Goal: Transaction & Acquisition: Purchase product/service

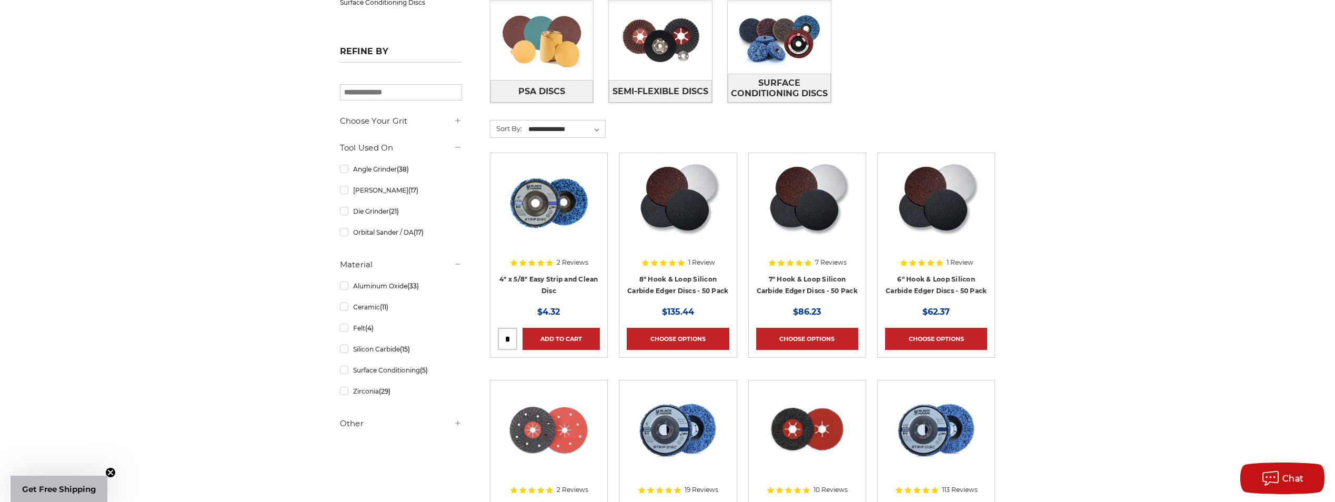
scroll to position [368, 0]
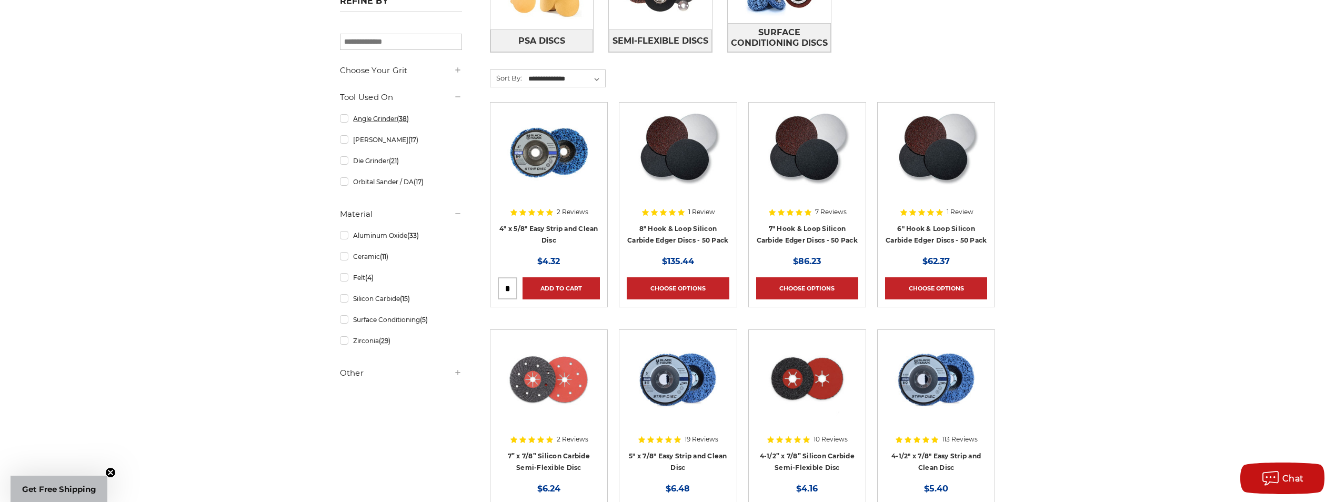
click at [399, 123] on link "Angle Grinder (38)" at bounding box center [401, 118] width 122 height 18
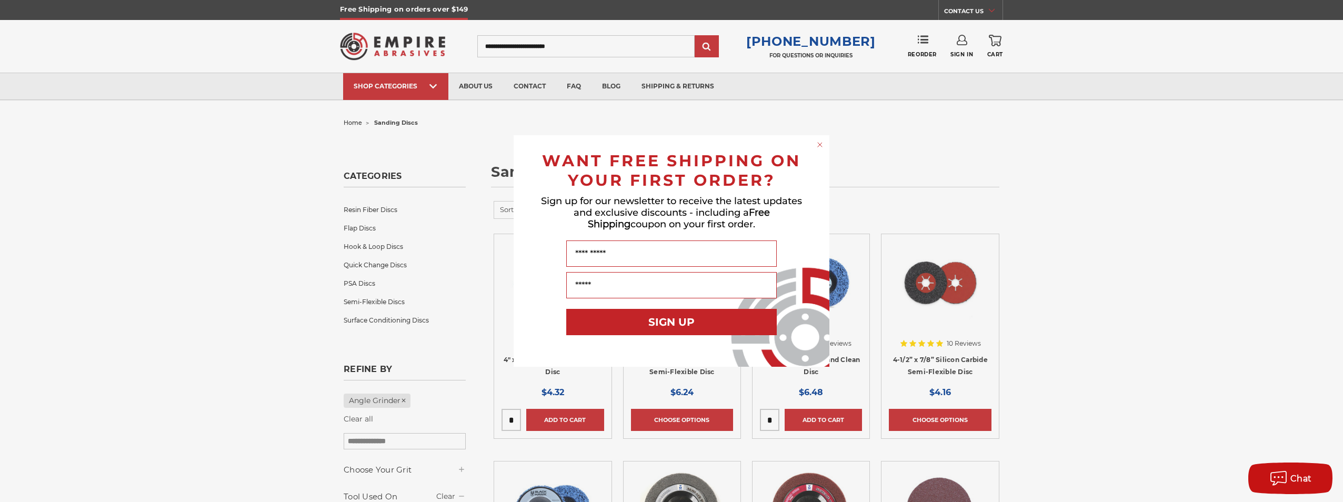
click at [817, 145] on circle "Close dialog" at bounding box center [820, 145] width 10 height 10
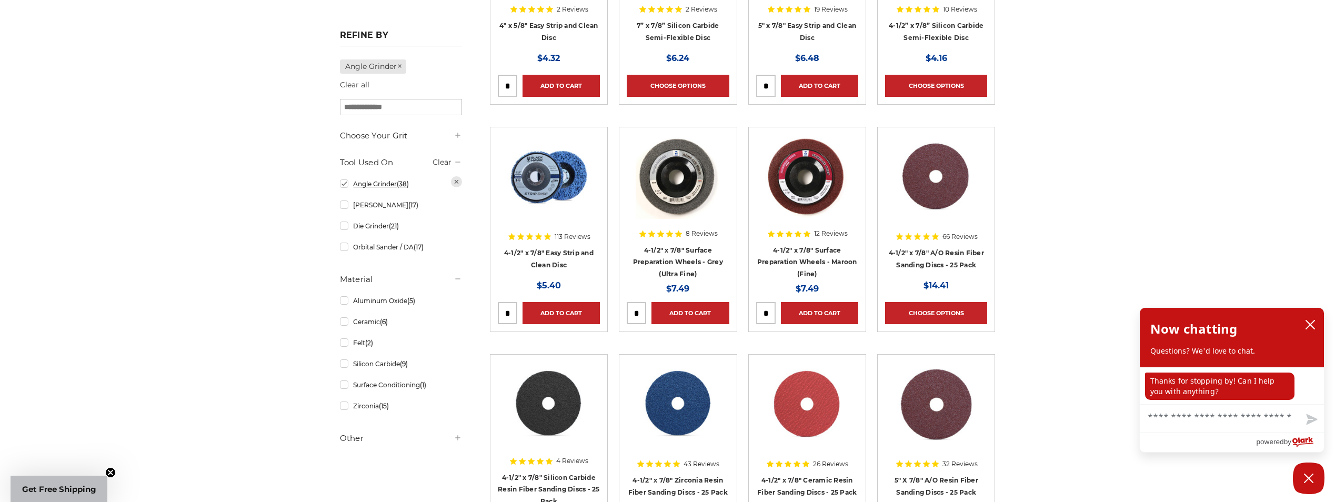
scroll to position [316, 0]
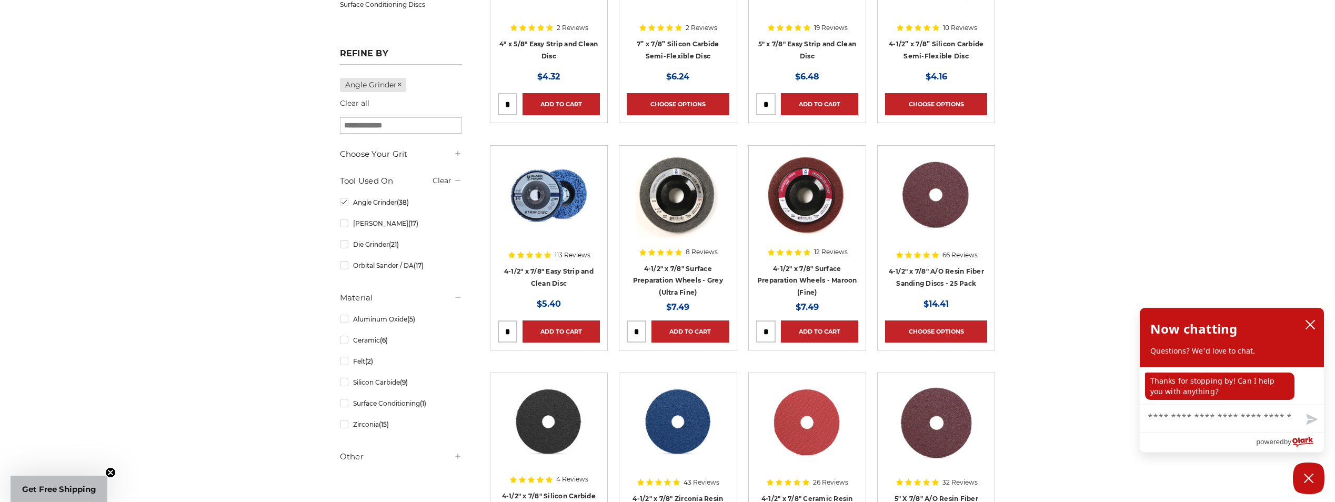
click at [370, 463] on h5 "Other" at bounding box center [401, 456] width 122 height 13
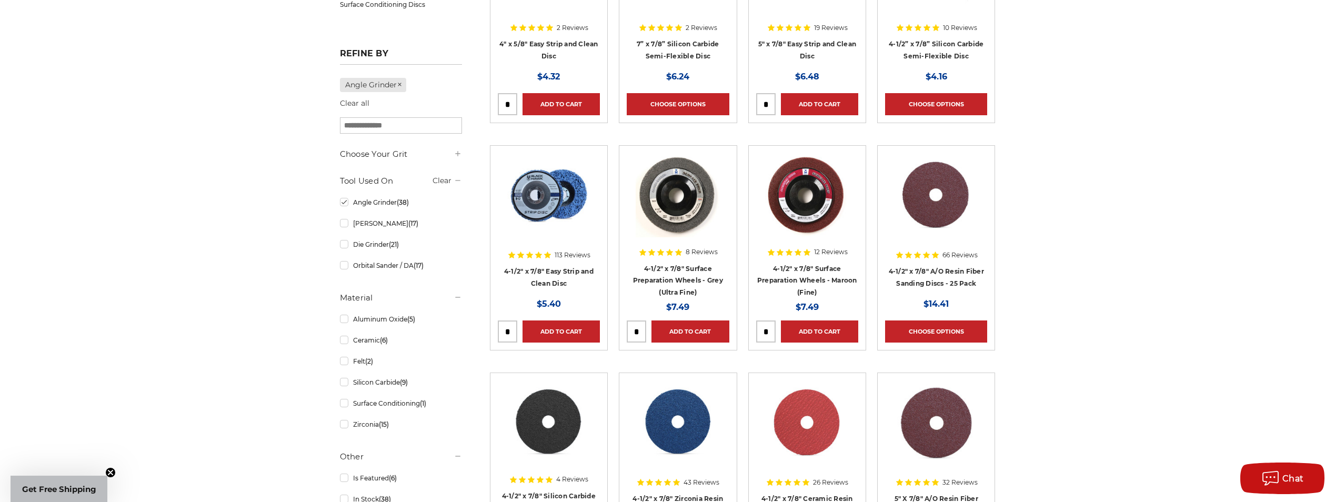
click at [398, 162] on div "Choose Your Grit #16 Grit (2) #24 Grit (15) #36 Grit (26)" at bounding box center [401, 329] width 122 height 363
click at [456, 156] on icon at bounding box center [458, 153] width 8 height 8
click at [347, 200] on link "#24 Grit (15)" at bounding box center [401, 196] width 122 height 18
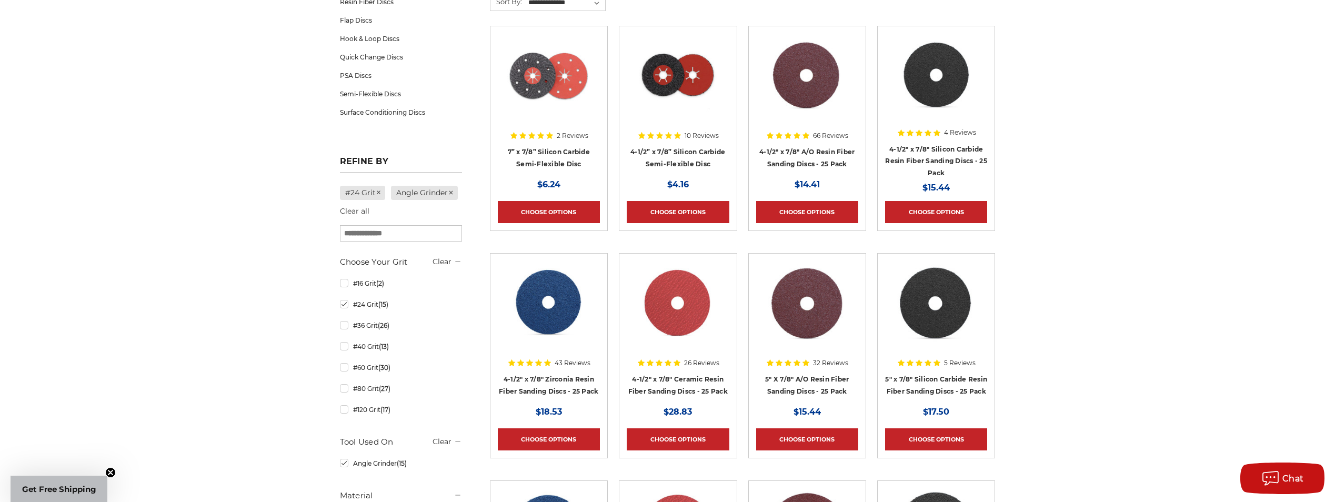
scroll to position [263, 0]
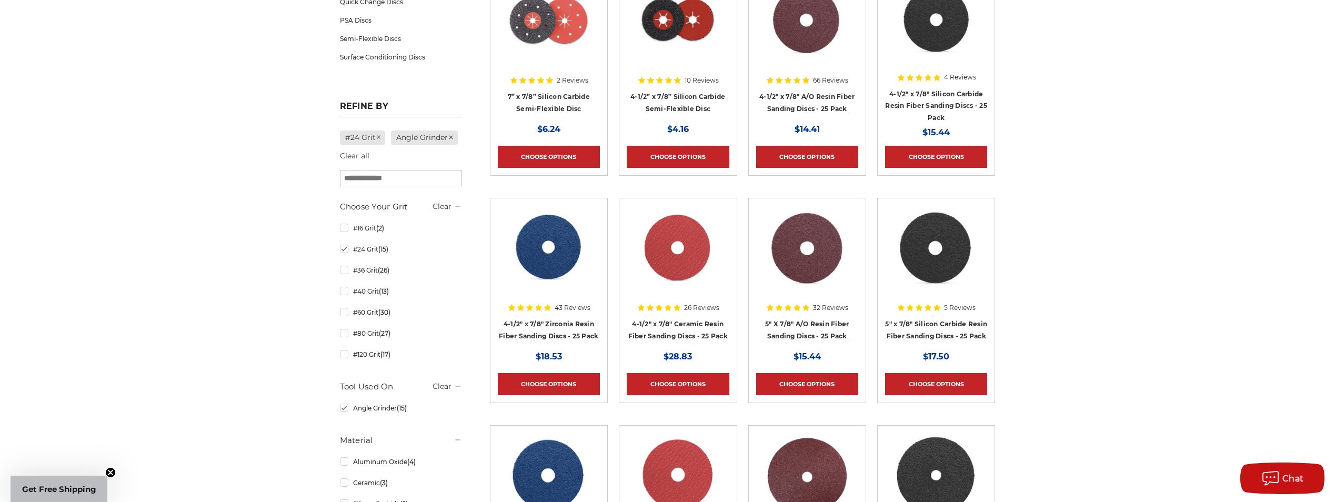
click at [525, 186] on li "2 Reviews 7” x 7/8” Silicon Carbide Semi-Flexible Disc MSRP: Was: Now: $6.24 Ch…" at bounding box center [548, 84] width 129 height 227
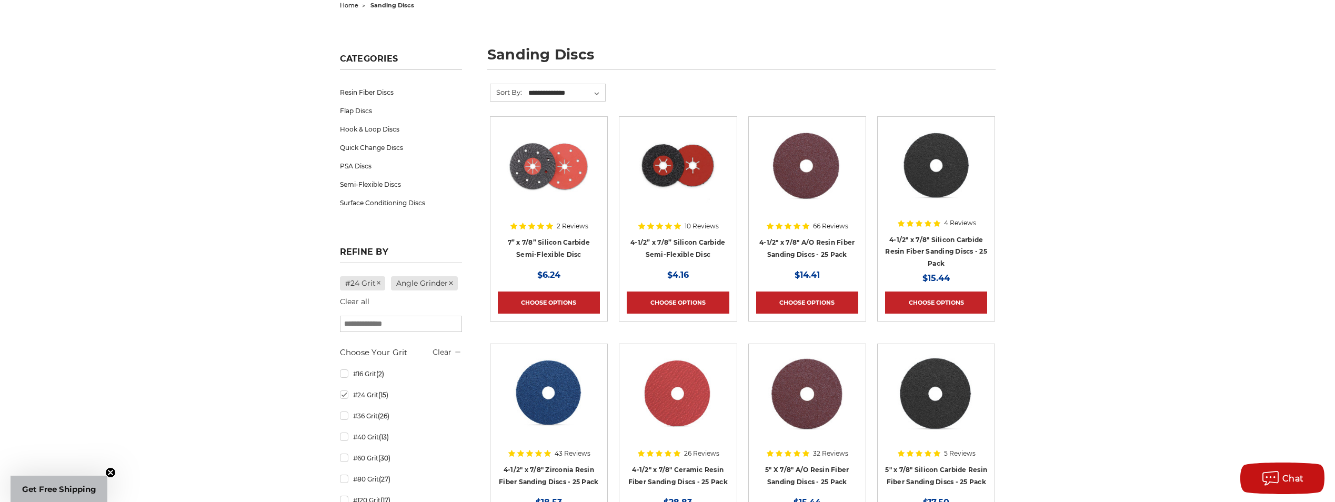
scroll to position [158, 0]
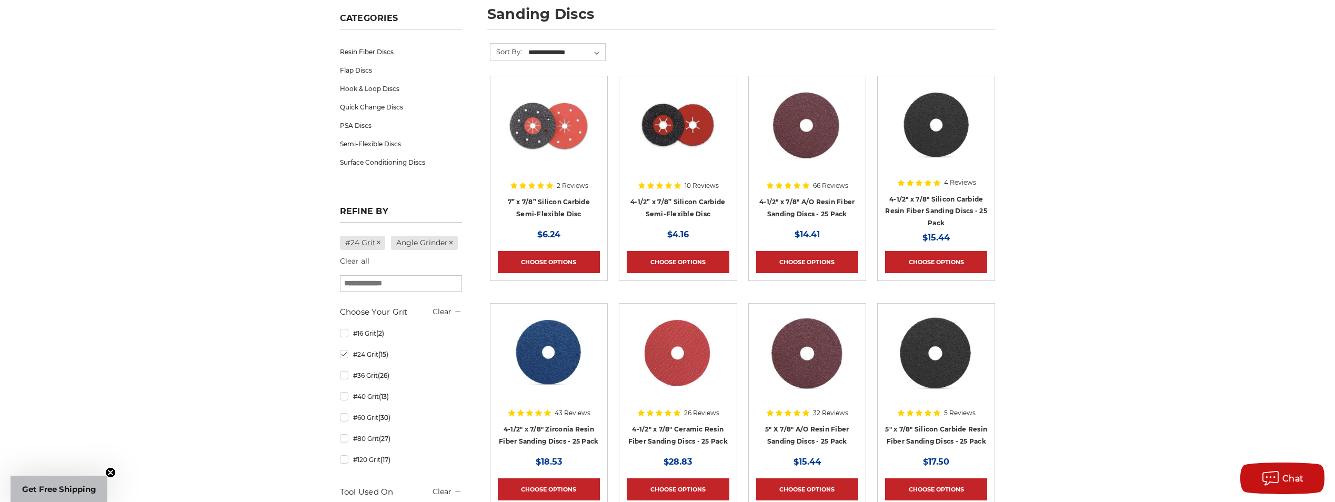
click at [377, 241] on icon at bounding box center [379, 242] width 6 height 6
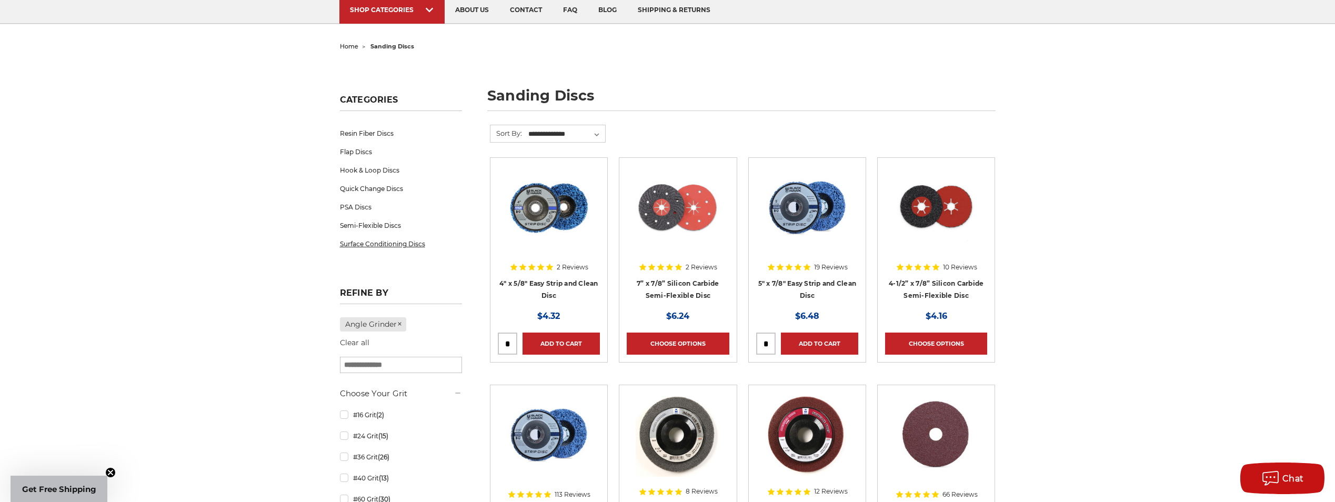
scroll to position [53, 0]
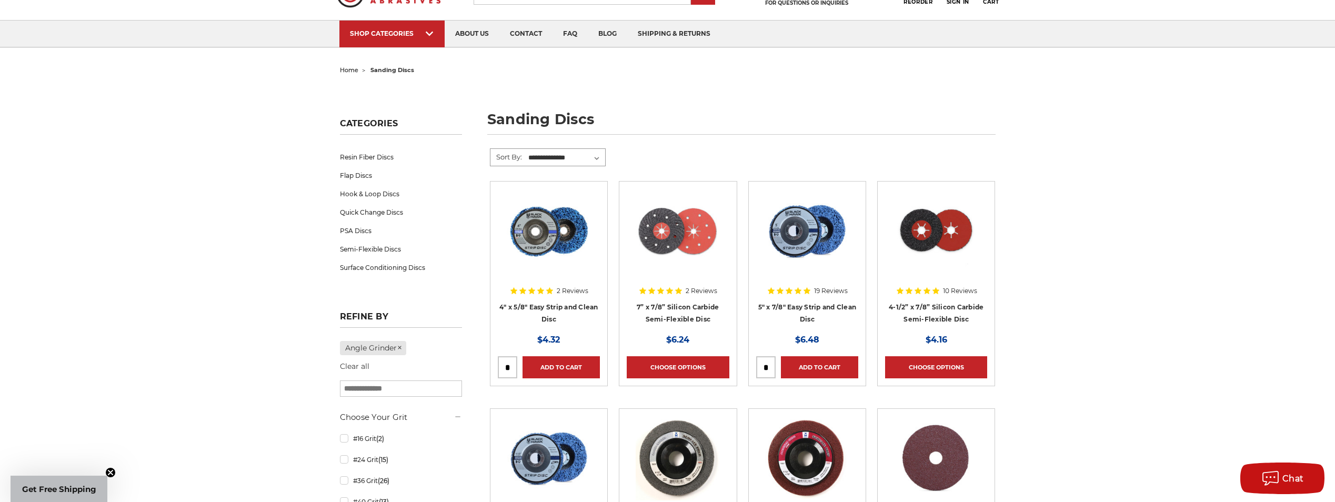
click at [581, 160] on select "**********" at bounding box center [566, 158] width 78 height 16
click at [707, 145] on div "home sanding discs sanding discs Categories Resin Fiber Discs Flap Discs Hook &…" at bounding box center [668, 500] width 744 height 875
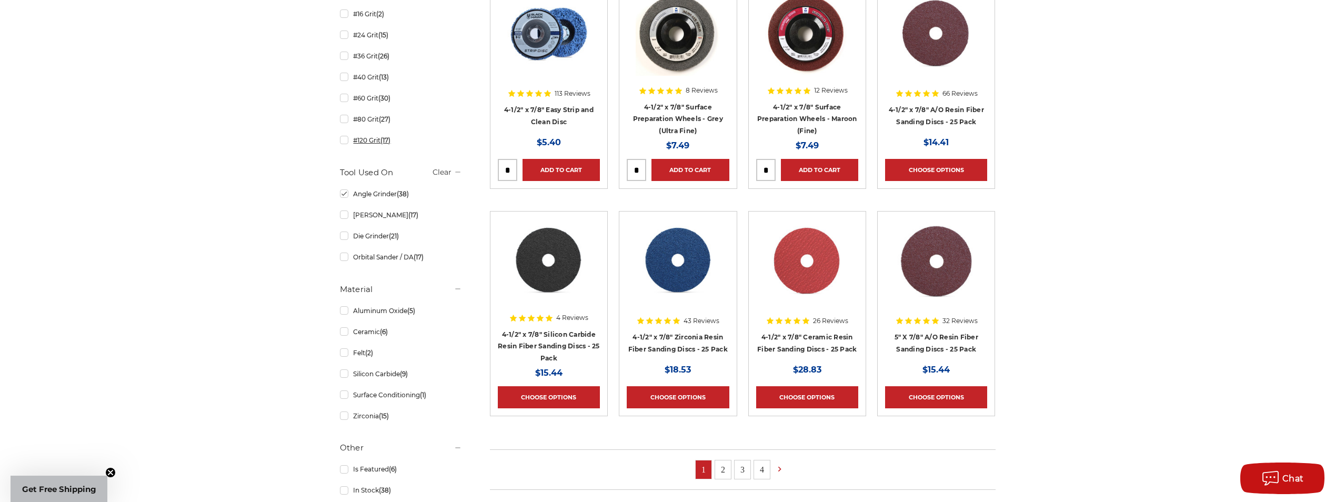
scroll to position [263, 0]
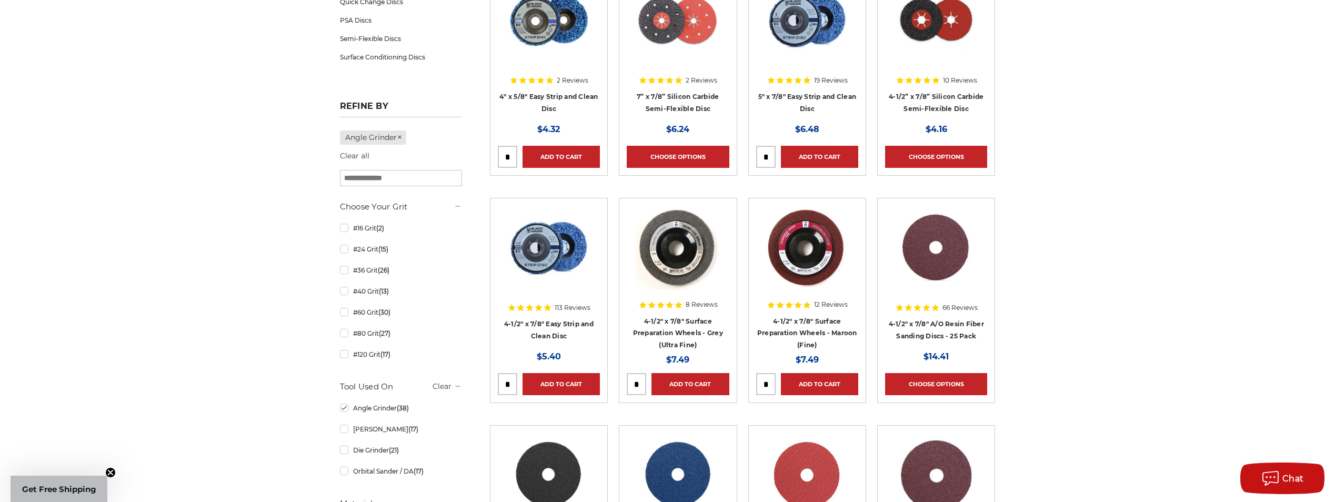
click at [135, 229] on div "home sanding discs sanding discs Categories Resin Fiber Discs Flap Discs Hook &…" at bounding box center [667, 289] width 1335 height 875
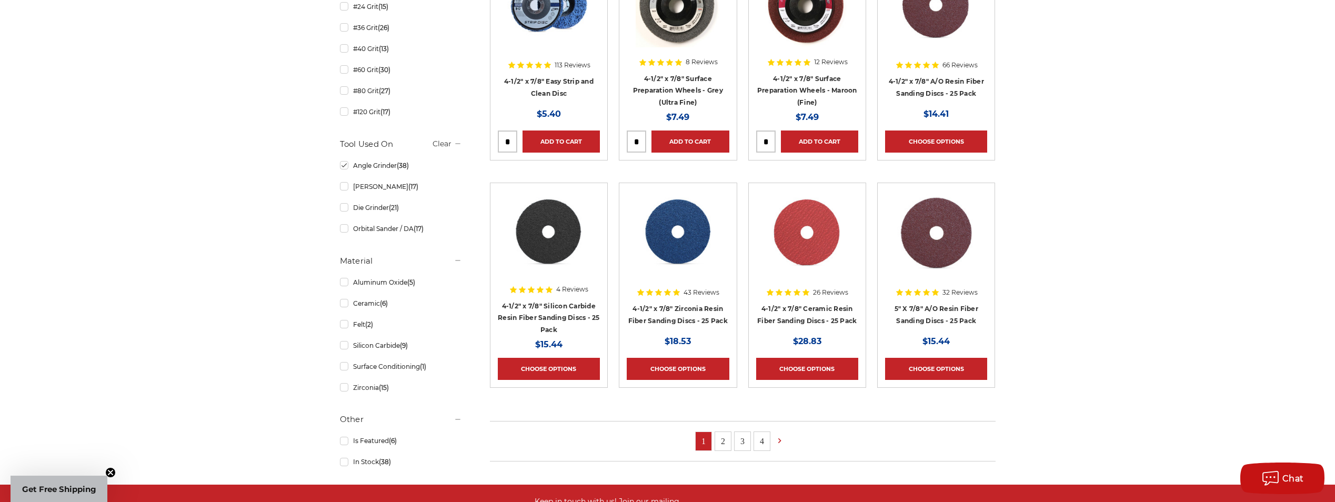
scroll to position [526, 0]
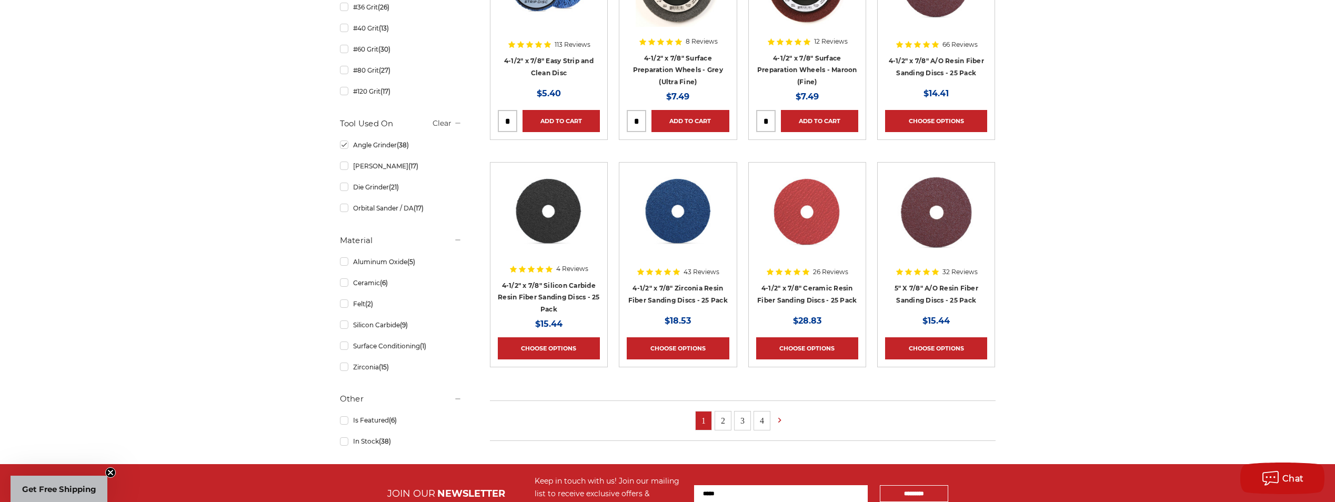
click at [731, 424] on link "2" at bounding box center [723, 420] width 16 height 18
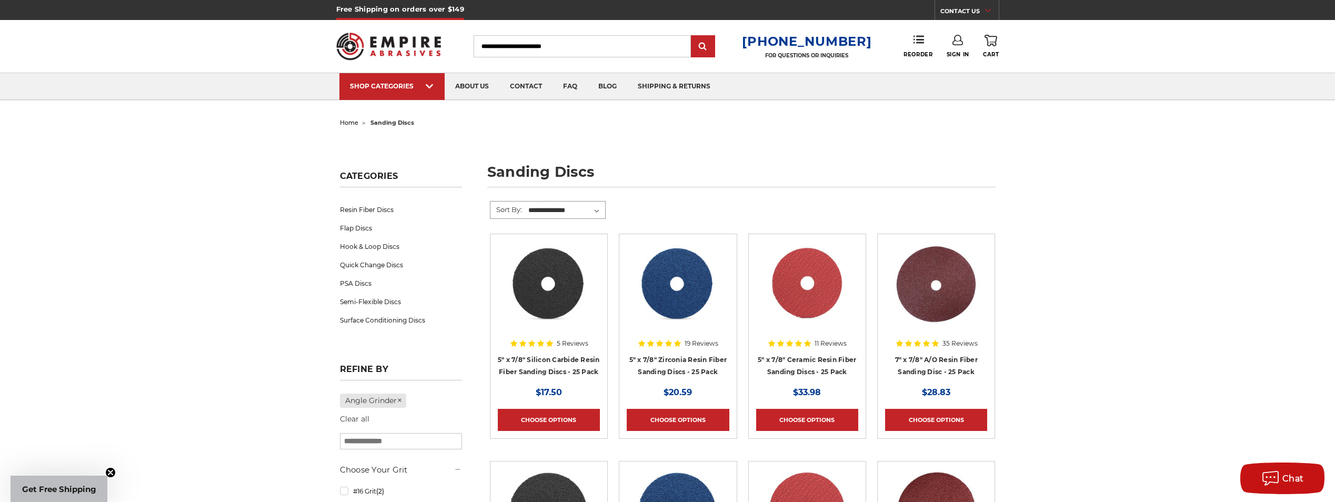
click at [538, 212] on select "**********" at bounding box center [566, 211] width 78 height 16
click at [354, 125] on span "home" at bounding box center [349, 122] width 18 height 7
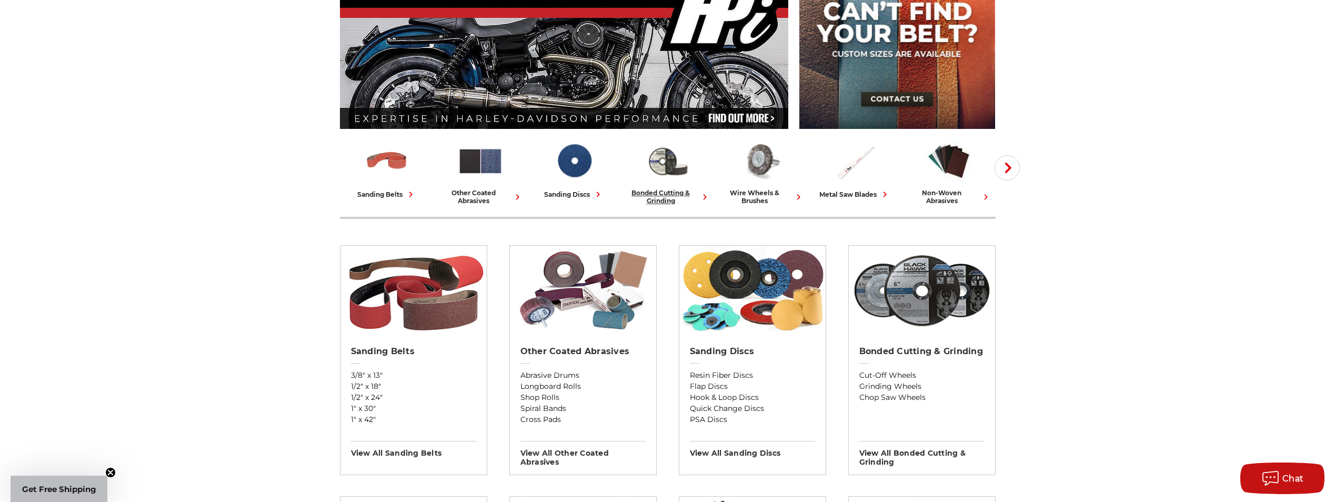
click at [676, 196] on div "bonded cutting & grinding" at bounding box center [667, 197] width 85 height 16
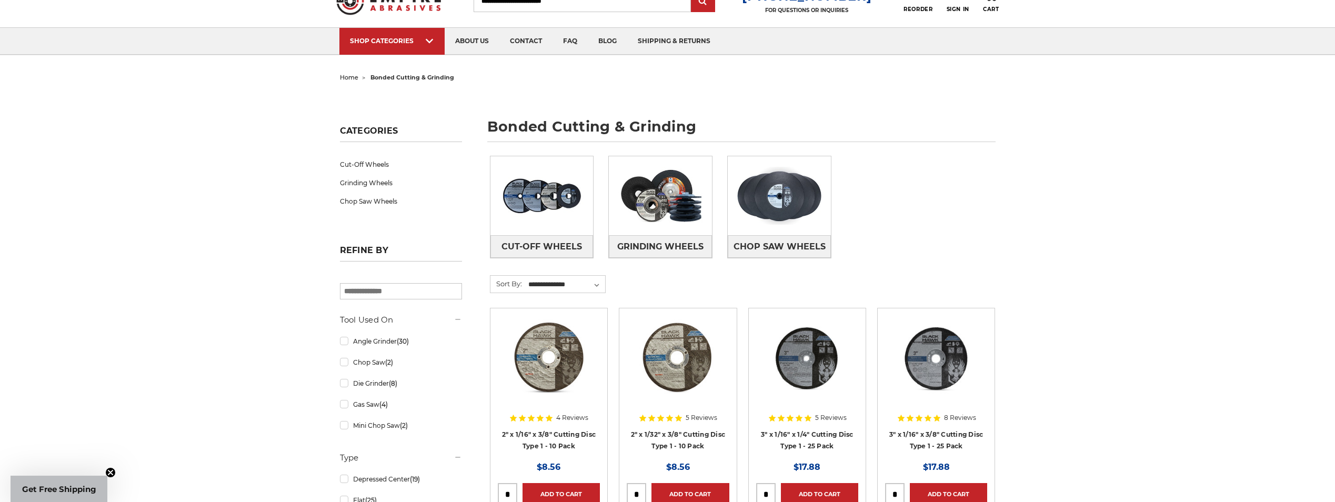
scroll to position [158, 0]
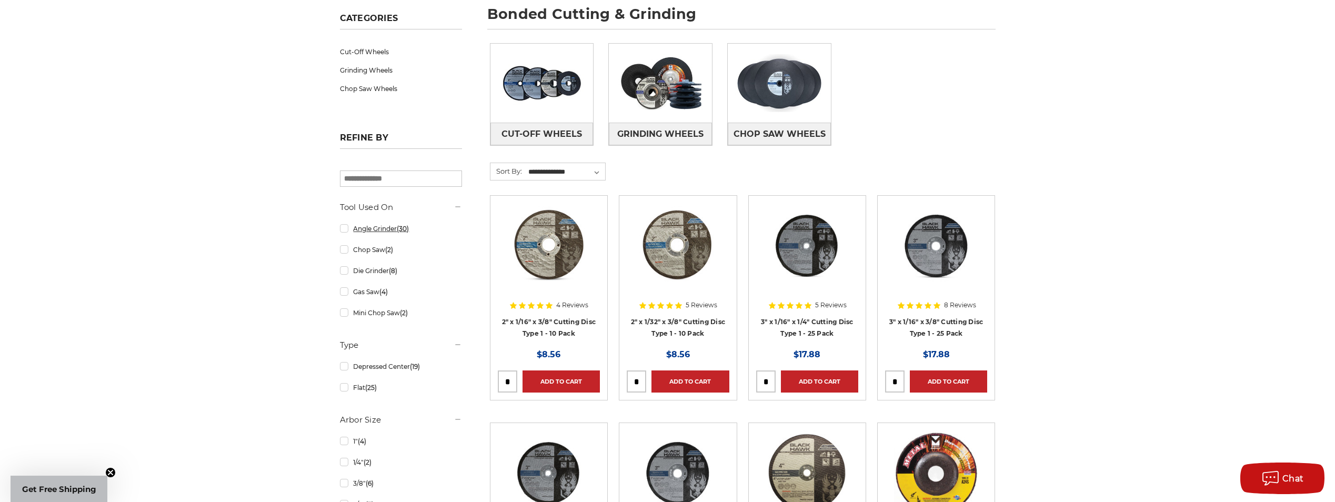
click at [366, 233] on link "Angle Grinder (30)" at bounding box center [401, 228] width 122 height 18
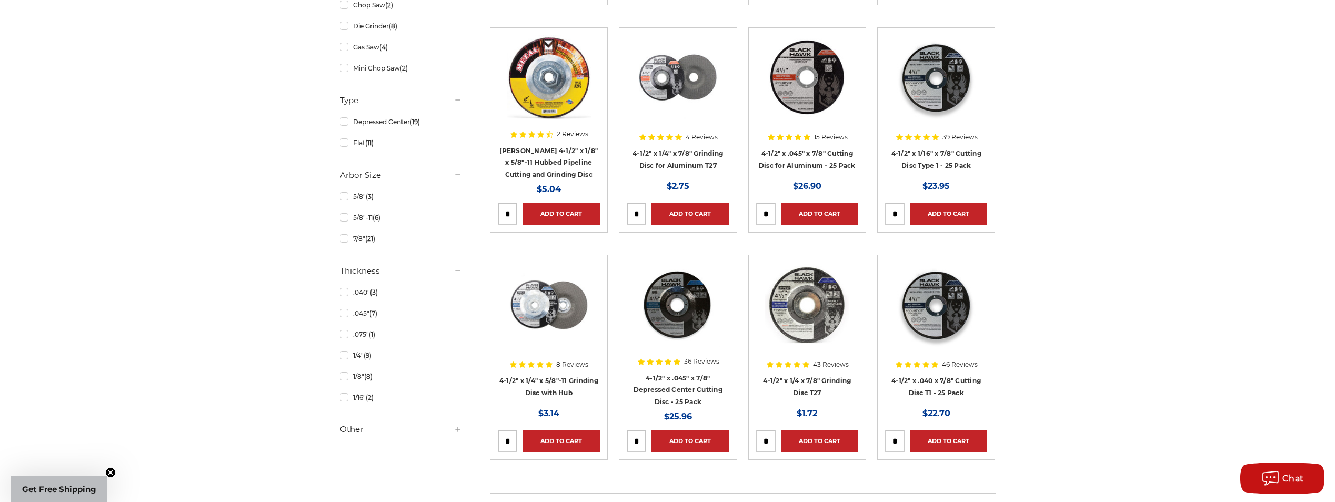
scroll to position [474, 0]
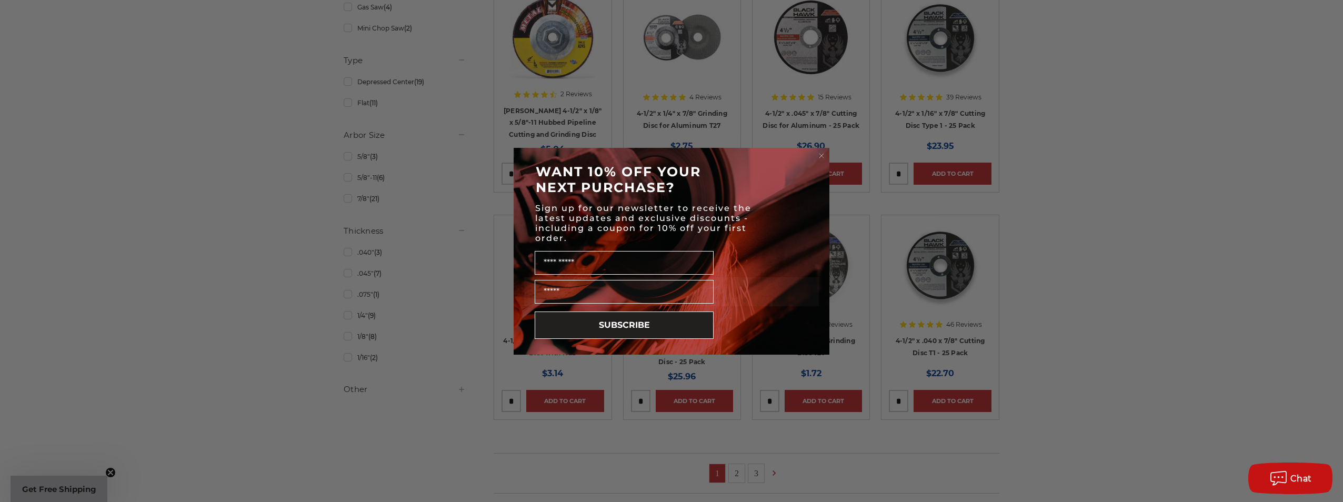
click at [821, 156] on icon "Close dialog" at bounding box center [821, 156] width 4 height 4
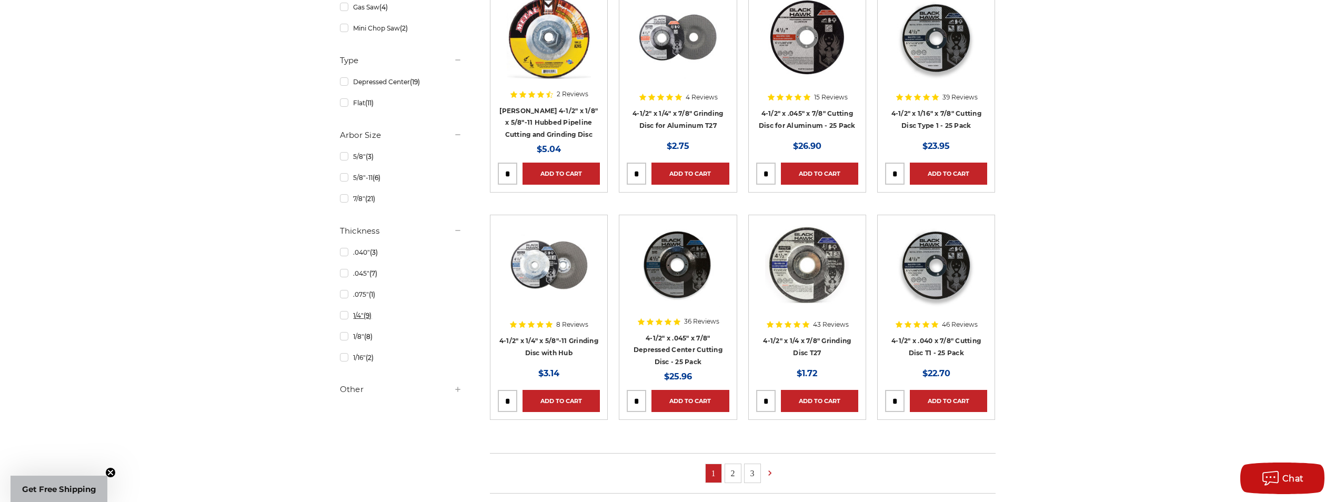
click at [346, 318] on link "1/4" (9)" at bounding box center [401, 315] width 122 height 18
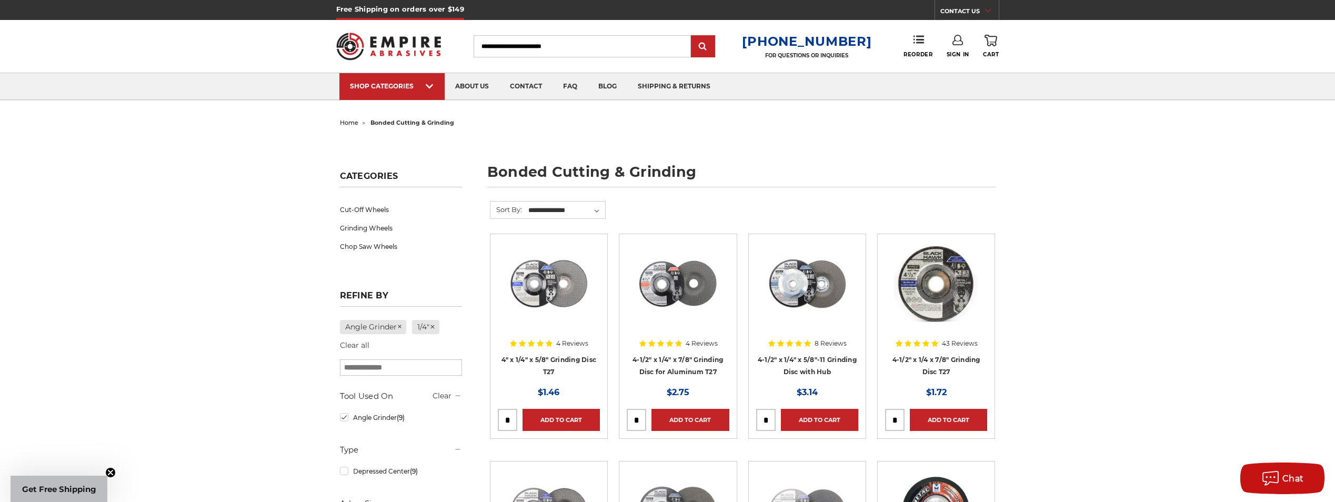
click at [344, 118] on li "home" at bounding box center [349, 122] width 18 height 15
click at [343, 123] on span "home" at bounding box center [349, 122] width 18 height 7
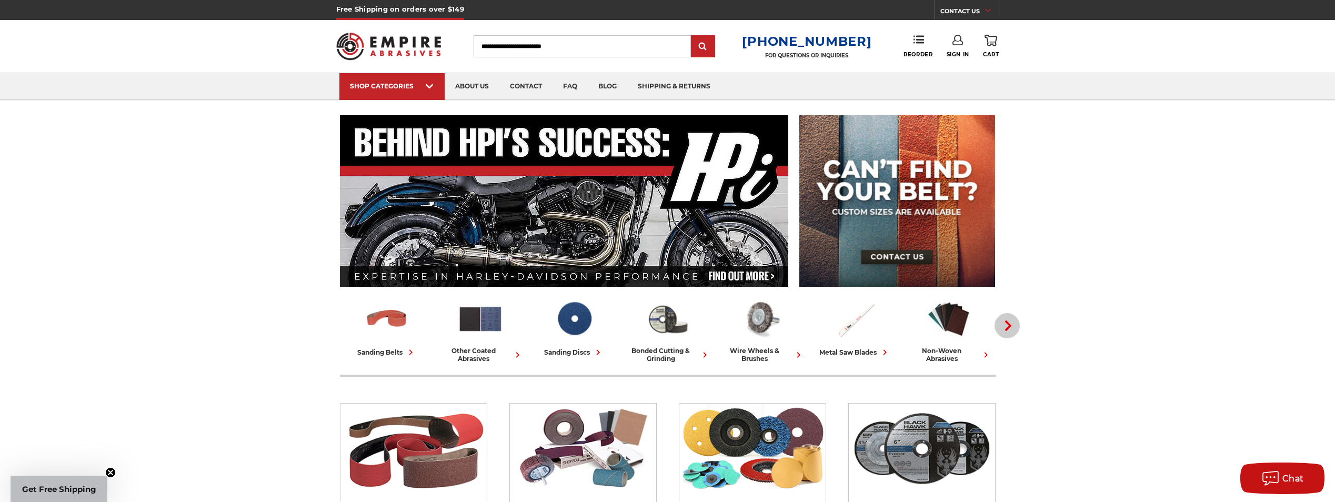
click at [1010, 331] on button "Next" at bounding box center [1006, 325] width 25 height 25
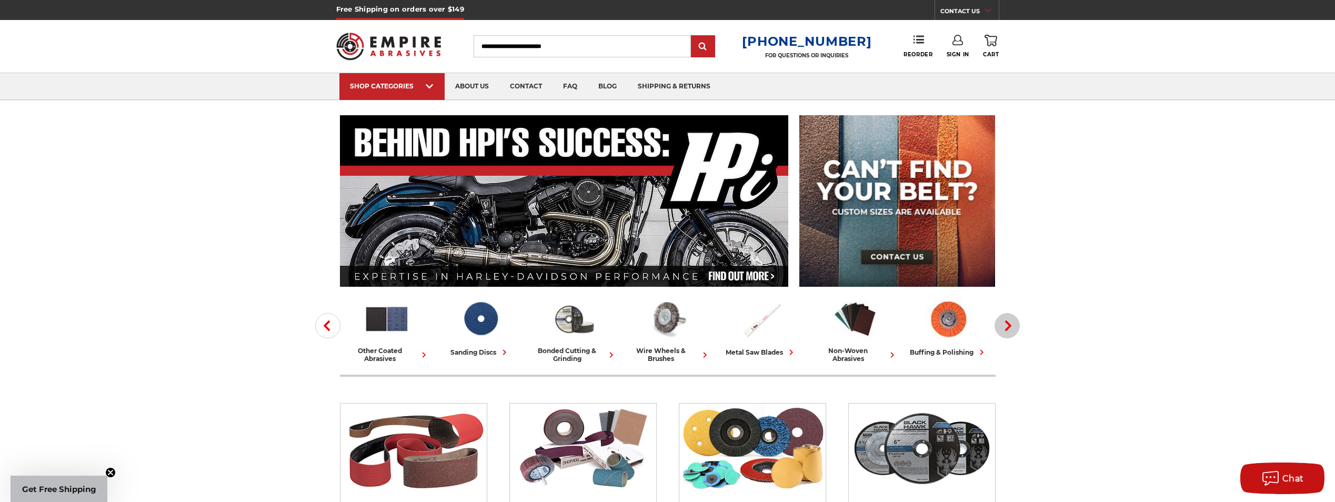
click at [1010, 331] on button "Next" at bounding box center [1006, 325] width 25 height 25
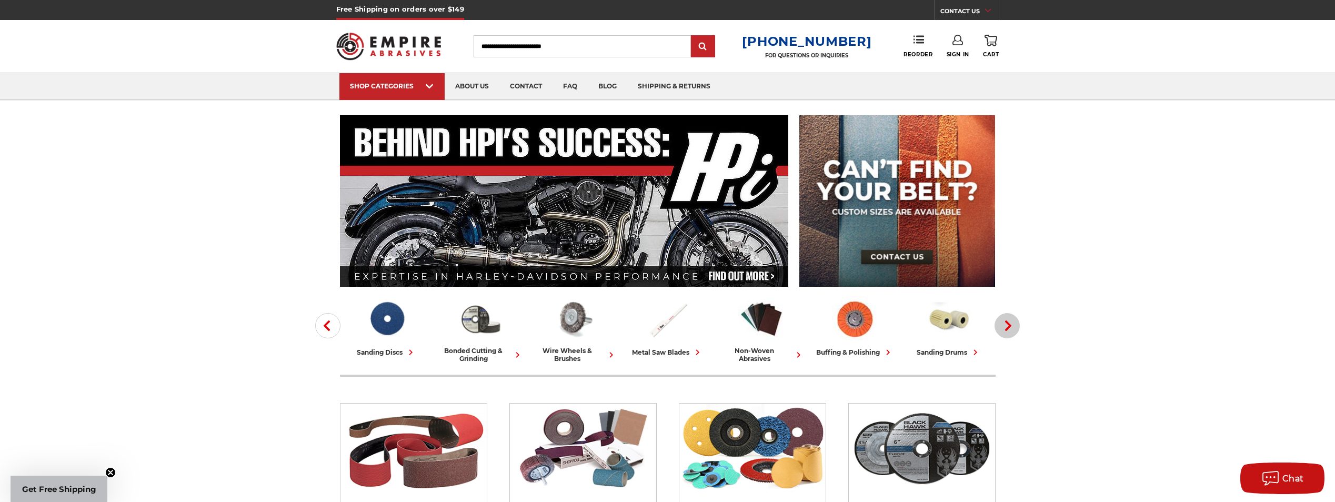
click at [1010, 331] on button "Next" at bounding box center [1006, 325] width 25 height 25
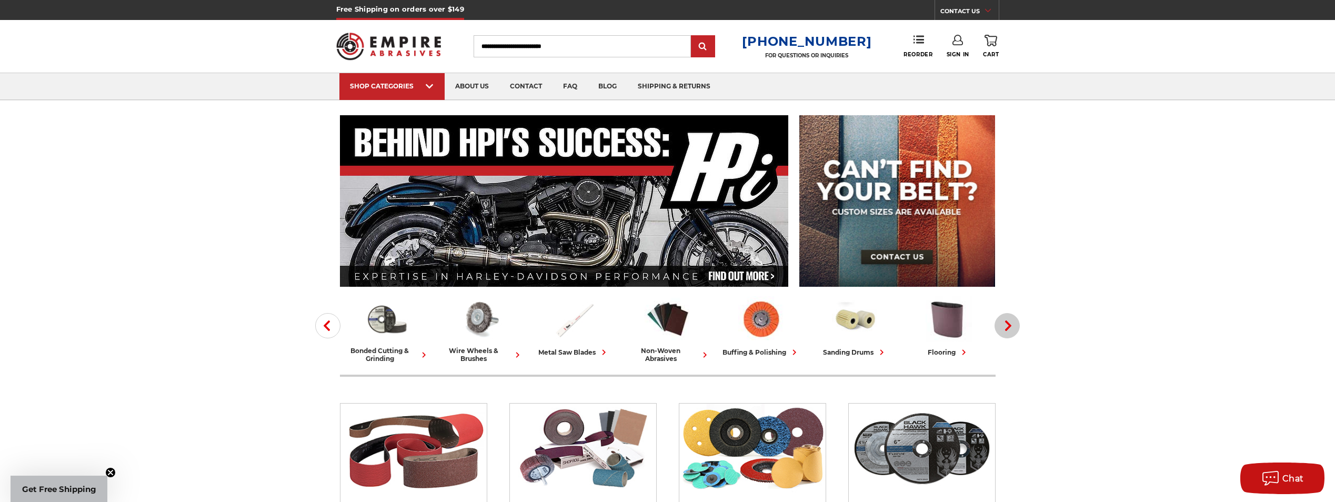
click at [1010, 331] on button "Next" at bounding box center [1006, 325] width 25 height 25
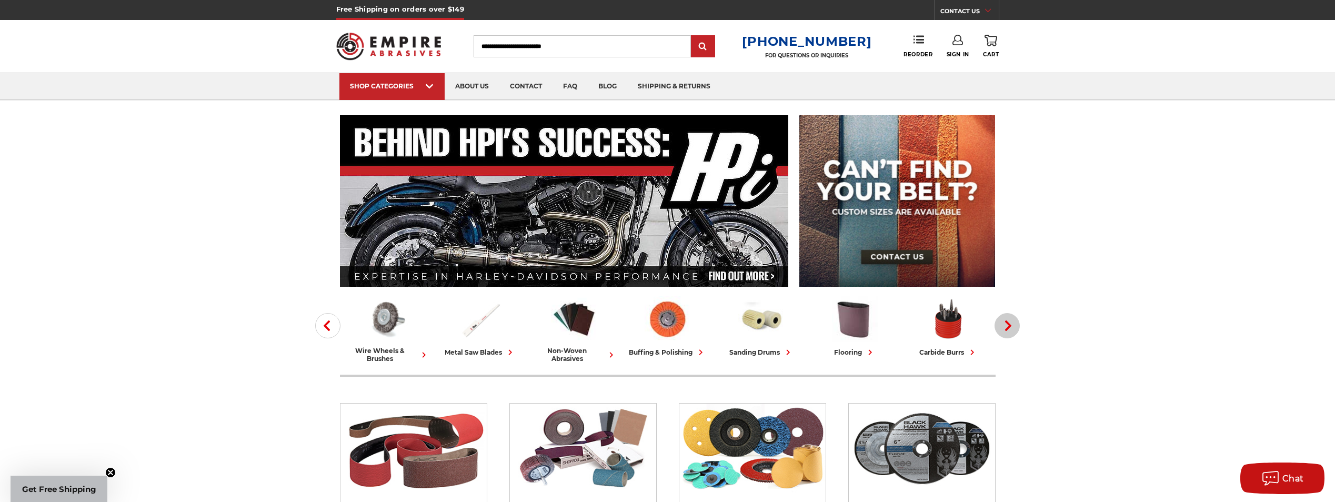
click at [1010, 331] on button "Next" at bounding box center [1006, 325] width 25 height 25
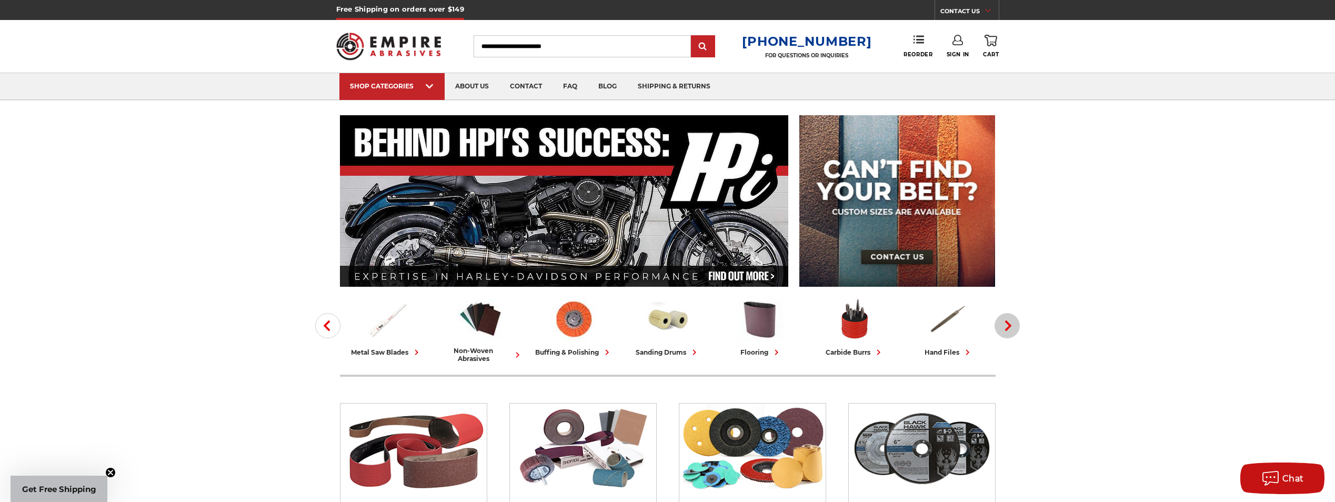
click at [1010, 331] on button "Next" at bounding box center [1006, 325] width 25 height 25
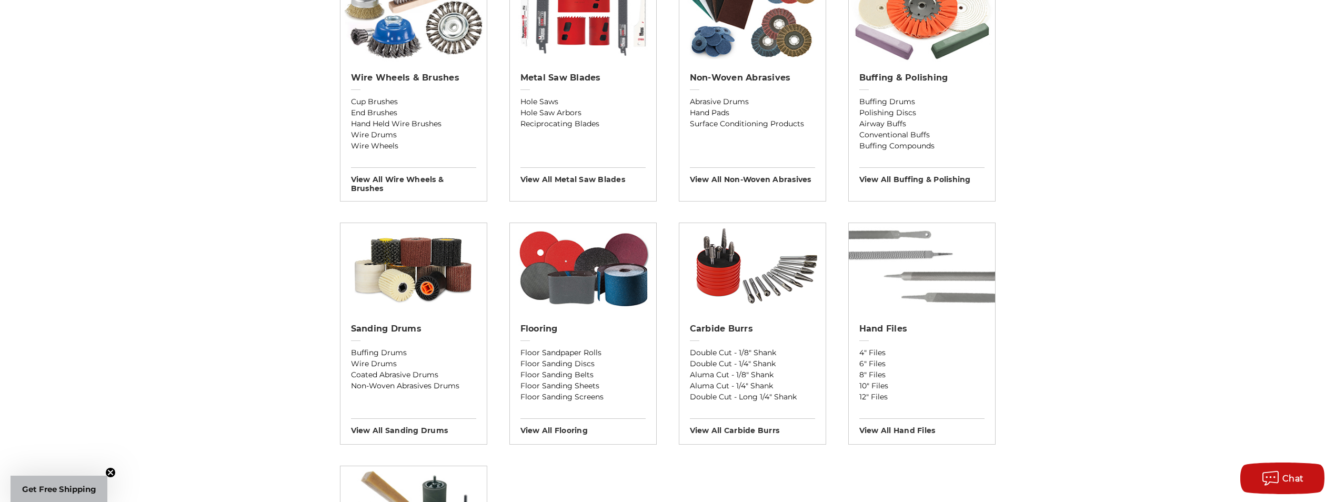
scroll to position [684, 0]
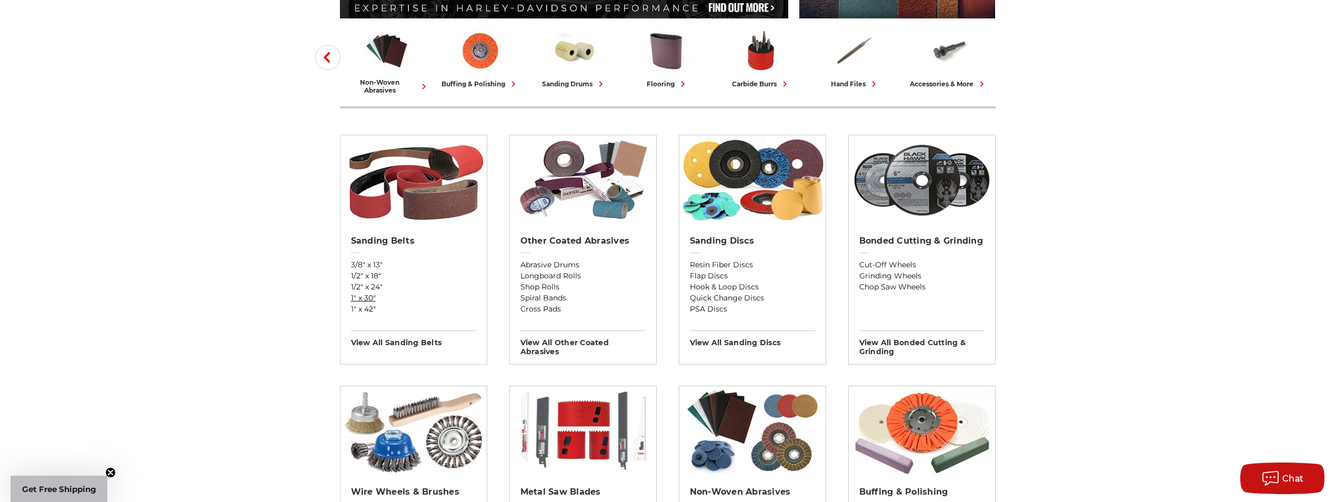
scroll to position [263, 0]
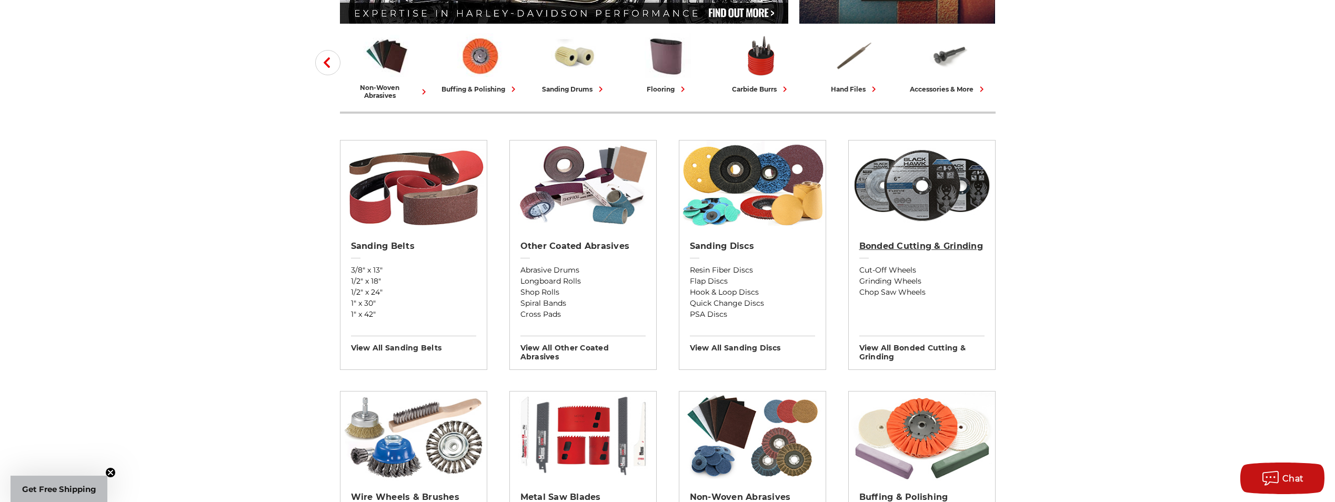
click at [898, 246] on h2 "Bonded Cutting & Grinding" at bounding box center [921, 246] width 125 height 11
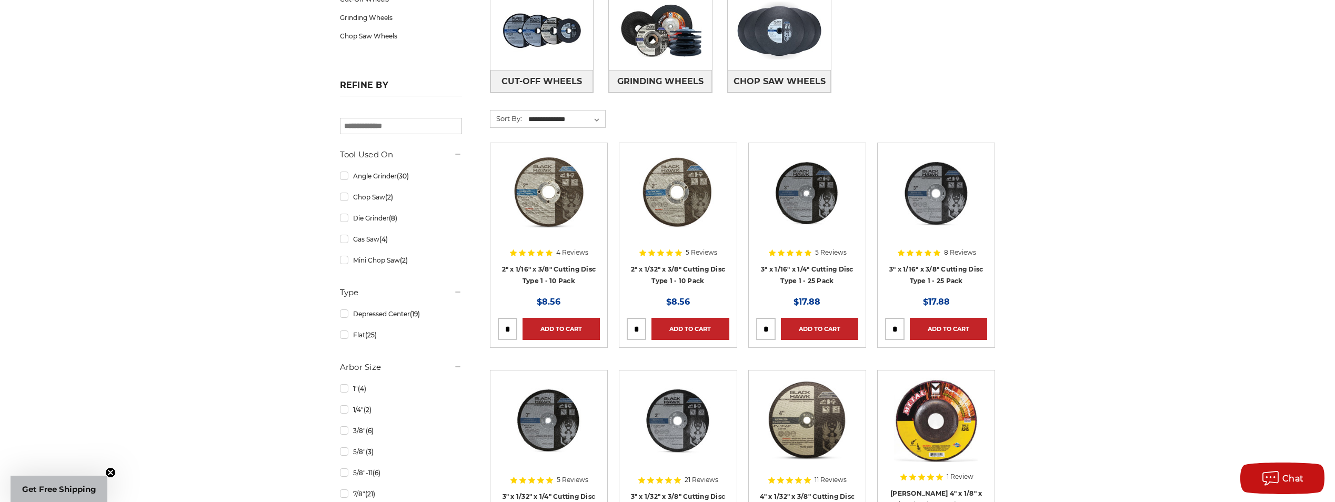
scroll to position [53, 0]
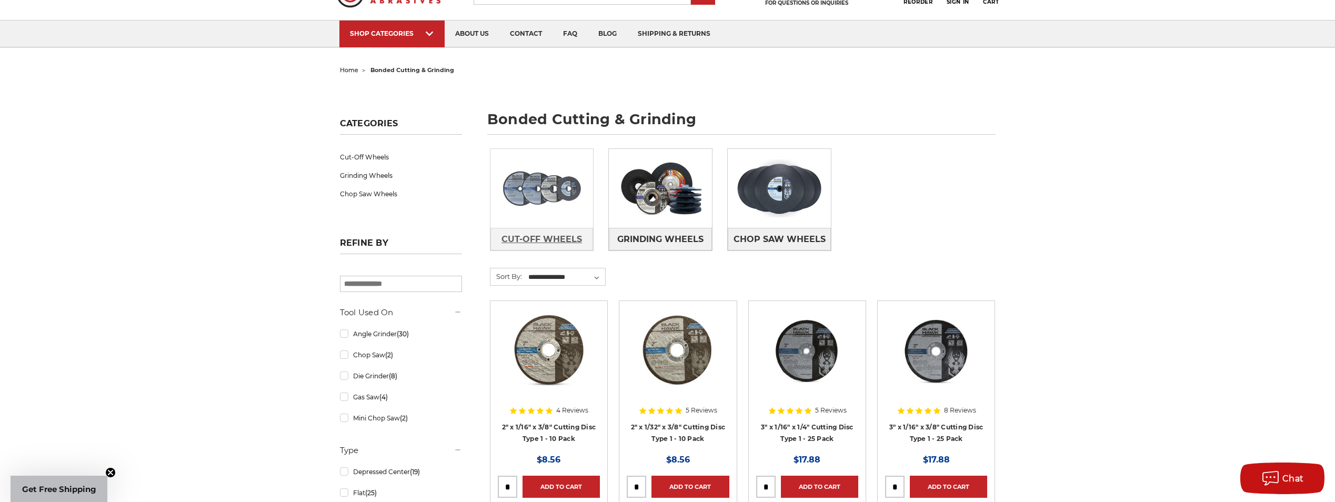
click at [548, 240] on span "Cut-Off Wheels" at bounding box center [541, 239] width 81 height 18
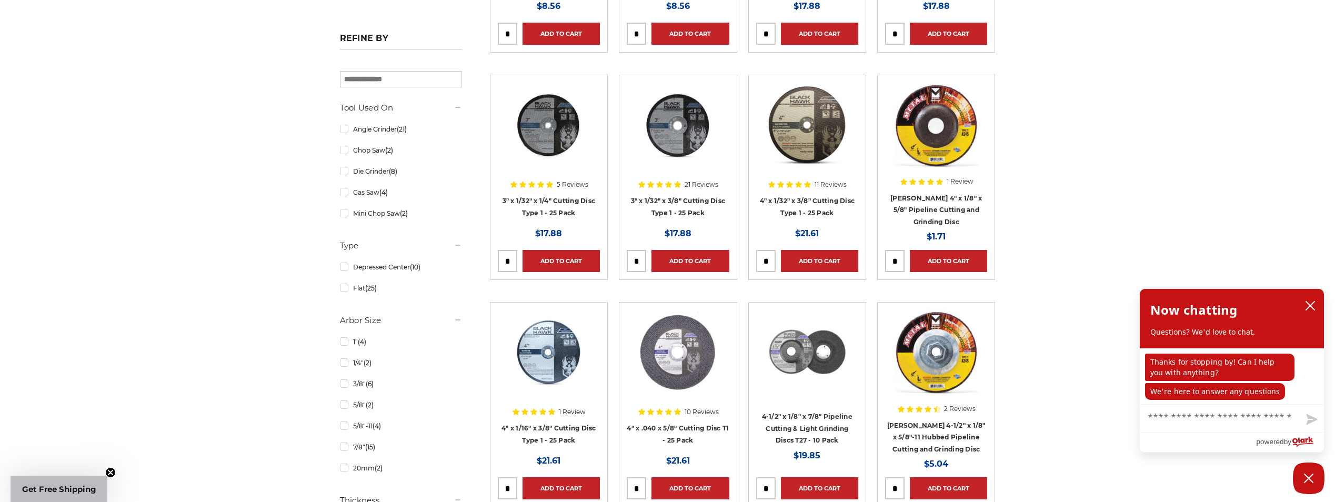
scroll to position [421, 0]
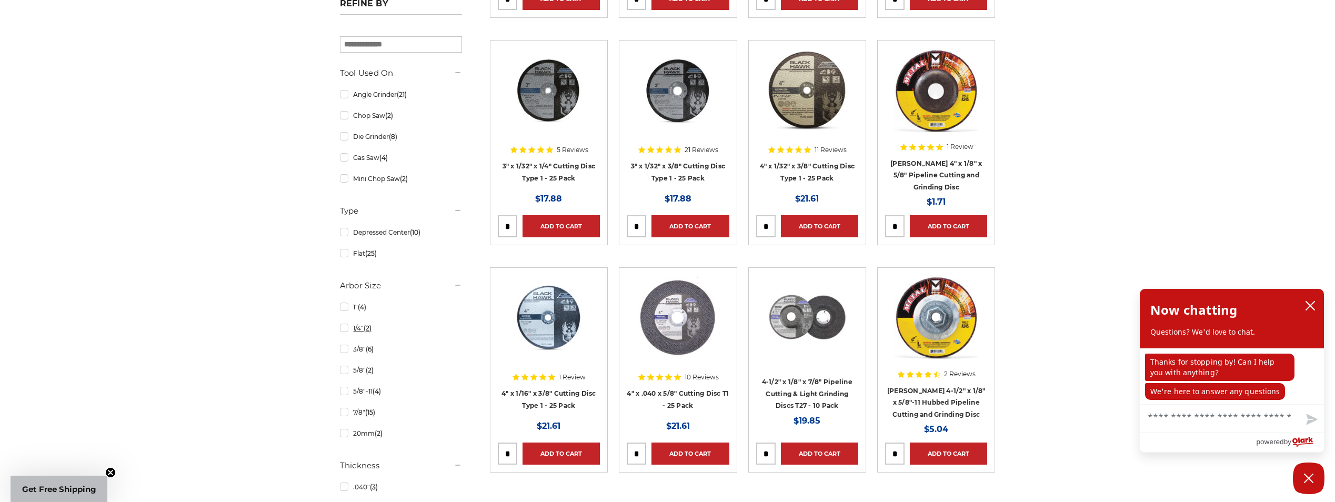
click at [349, 330] on link "1/4" (2)" at bounding box center [401, 328] width 122 height 18
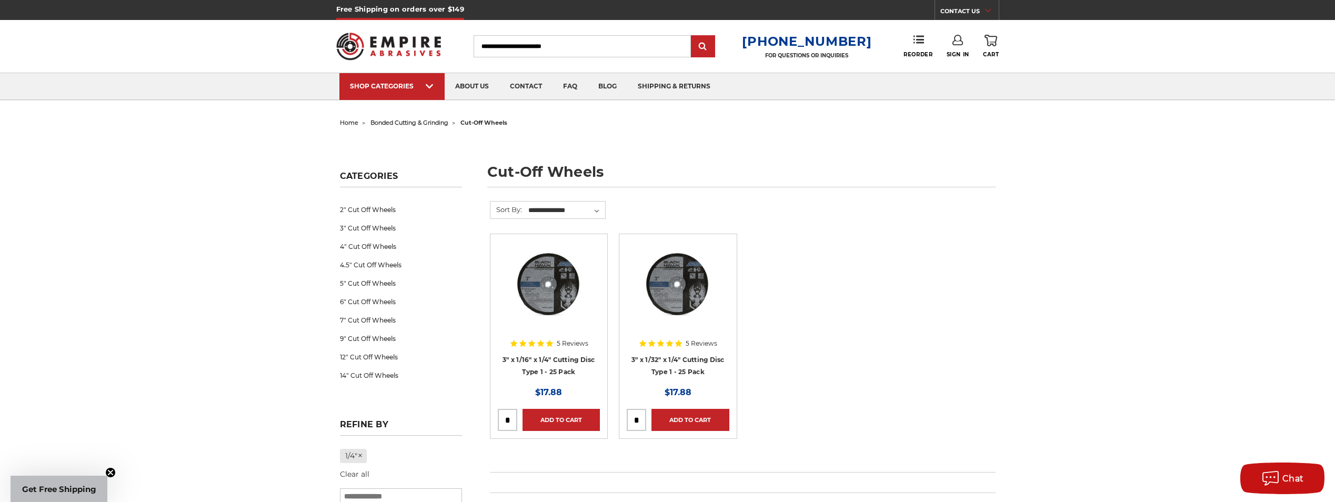
click at [429, 123] on span "bonded cutting & grinding" at bounding box center [409, 122] width 78 height 7
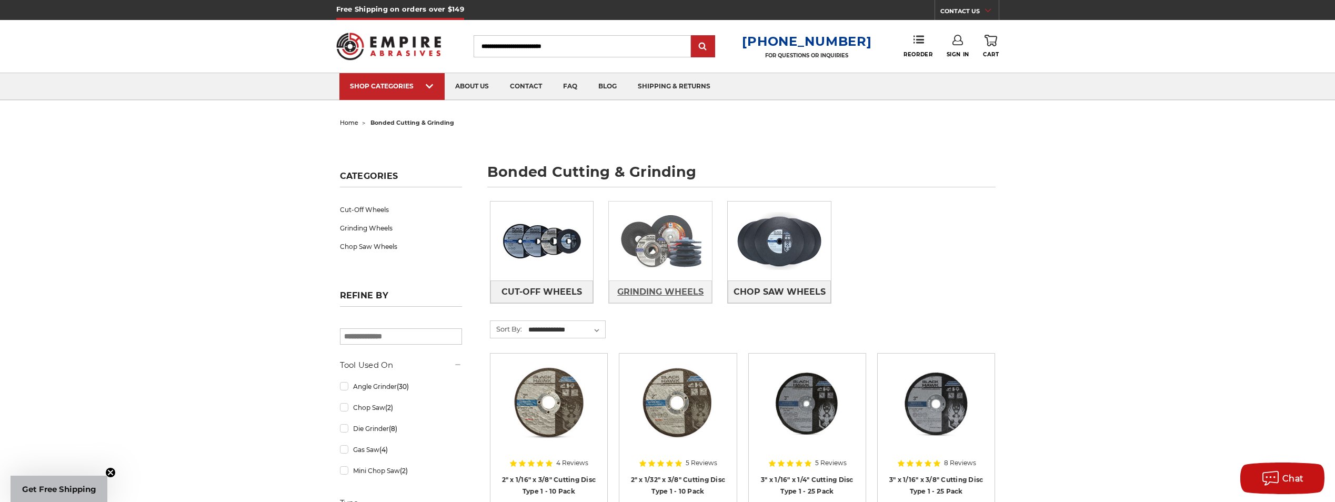
click at [657, 287] on span "Grinding Wheels" at bounding box center [660, 292] width 86 height 18
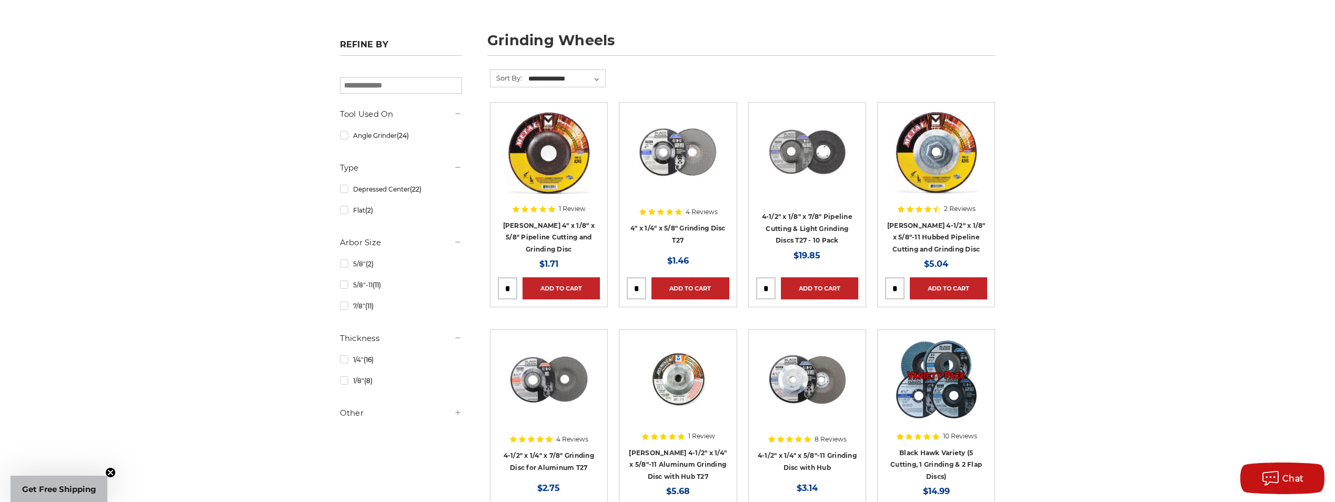
scroll to position [158, 0]
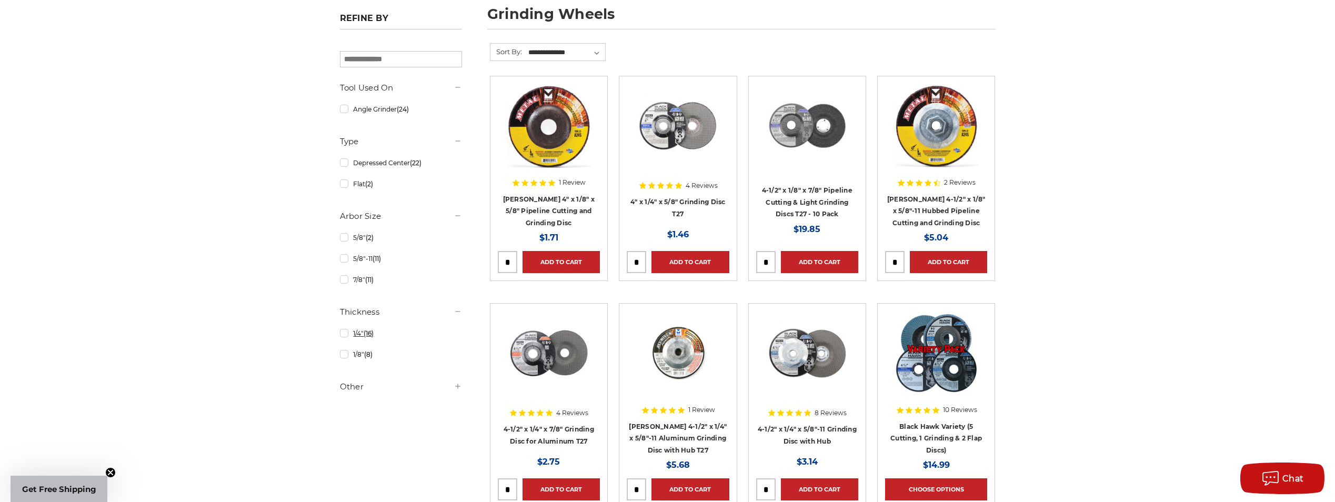
click at [350, 334] on link "1/4" (16)" at bounding box center [401, 333] width 122 height 18
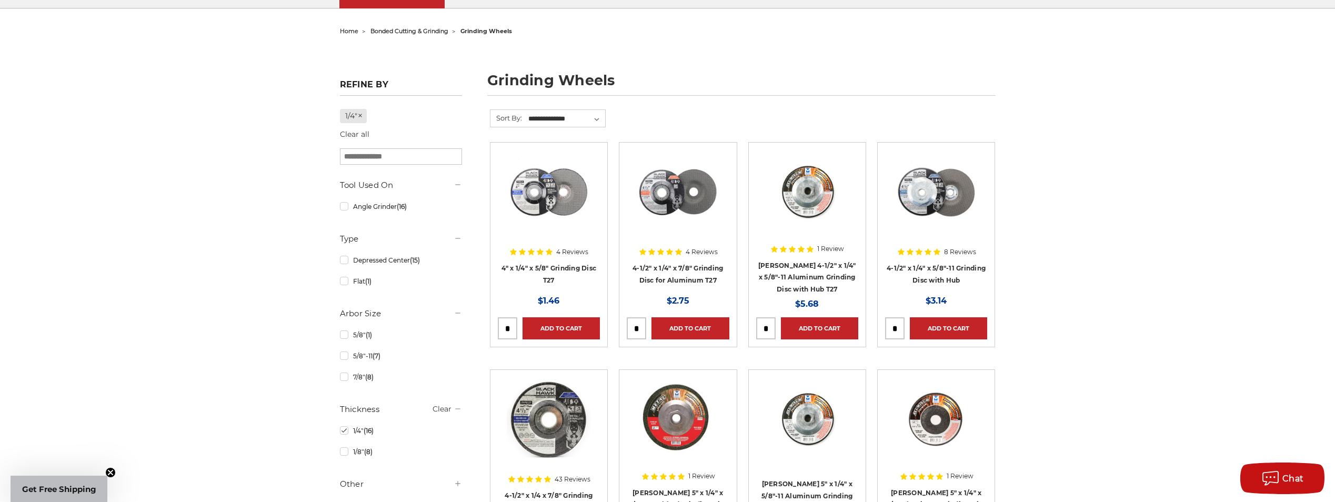
scroll to position [105, 0]
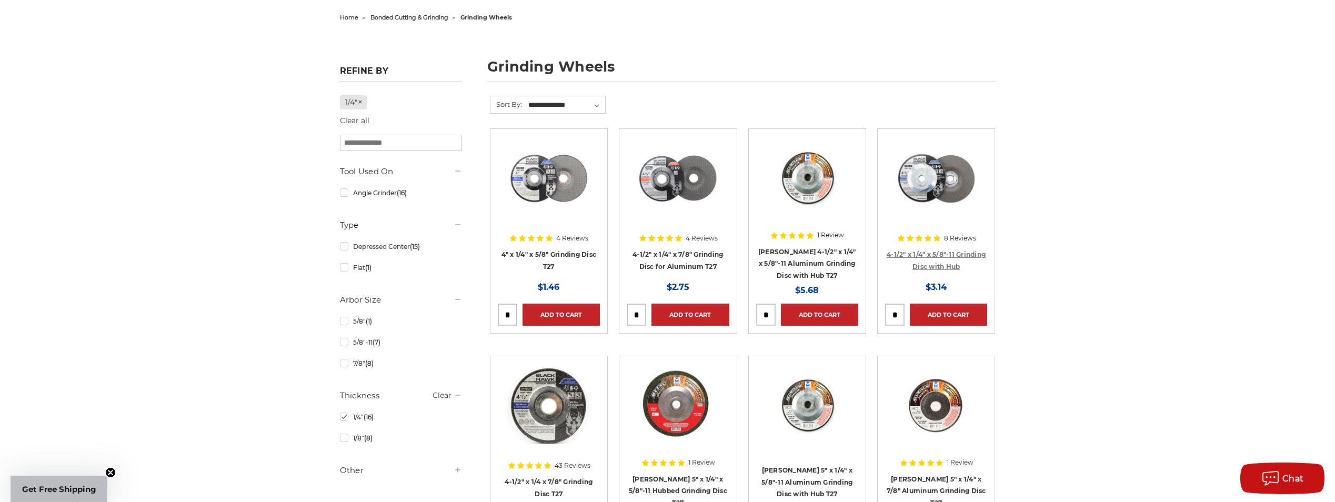
click at [940, 253] on link "4-1/2" x 1/4" x 5/8"-11 Grinding Disc with Hub" at bounding box center [936, 260] width 99 height 20
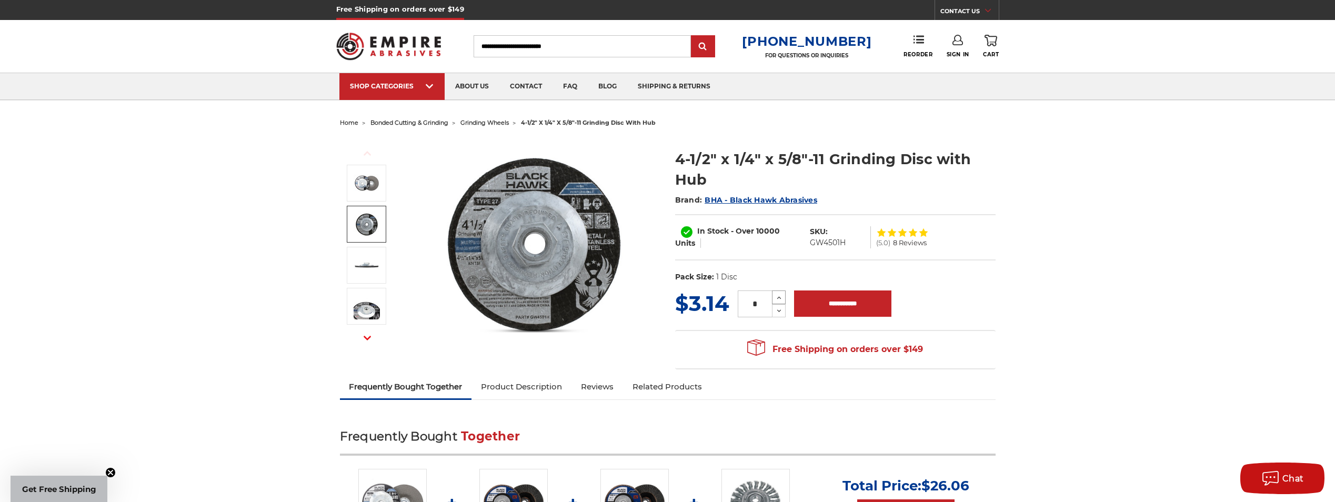
click at [775, 297] on icon at bounding box center [779, 297] width 8 height 9
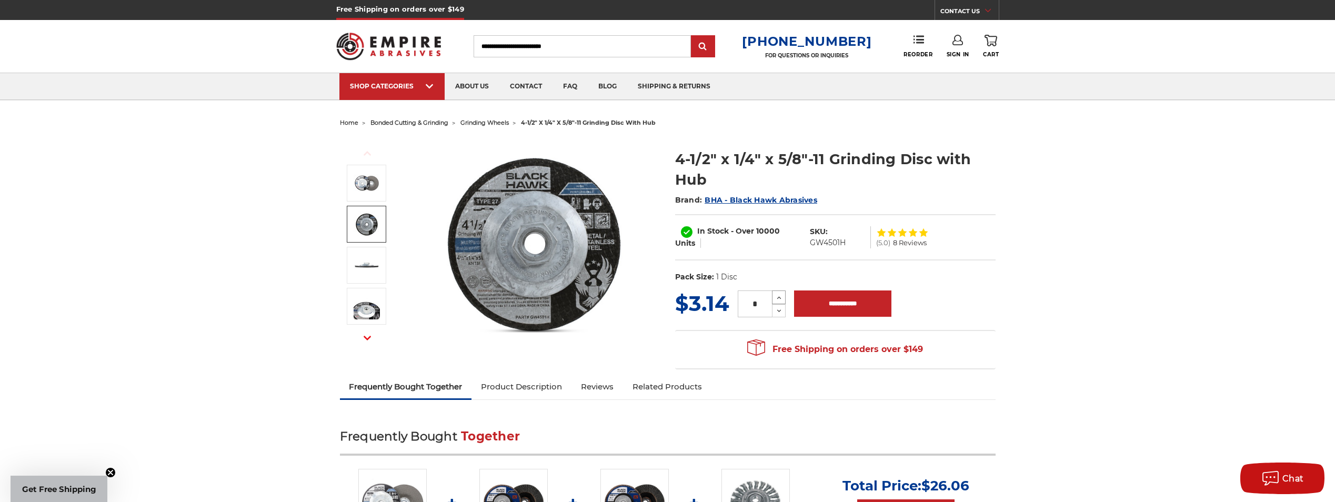
click at [775, 297] on icon at bounding box center [779, 297] width 8 height 9
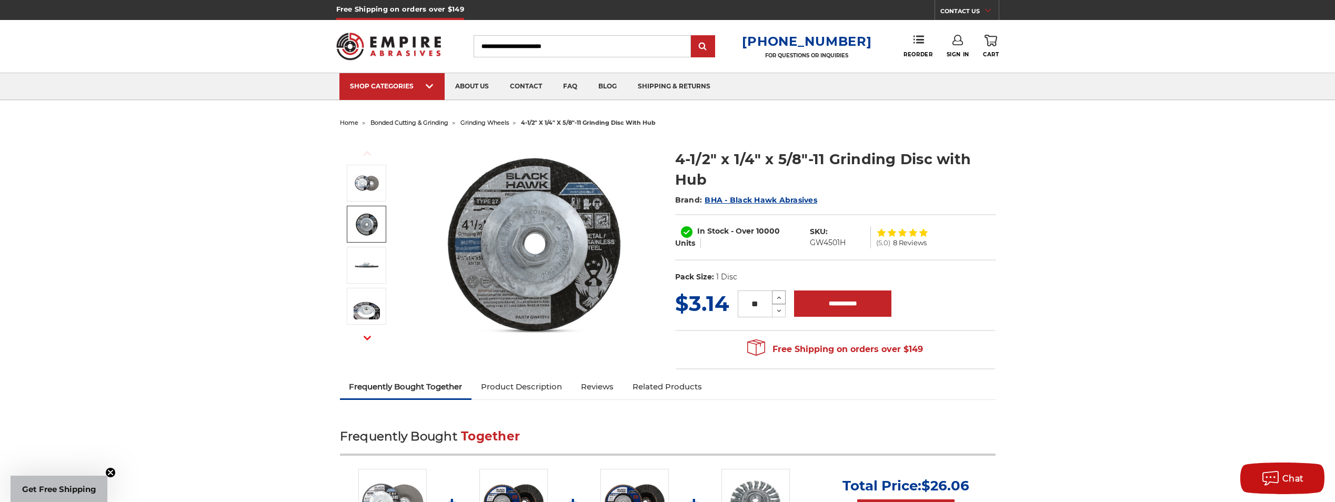
click at [775, 297] on icon at bounding box center [779, 297] width 8 height 9
click at [775, 296] on icon at bounding box center [779, 297] width 8 height 9
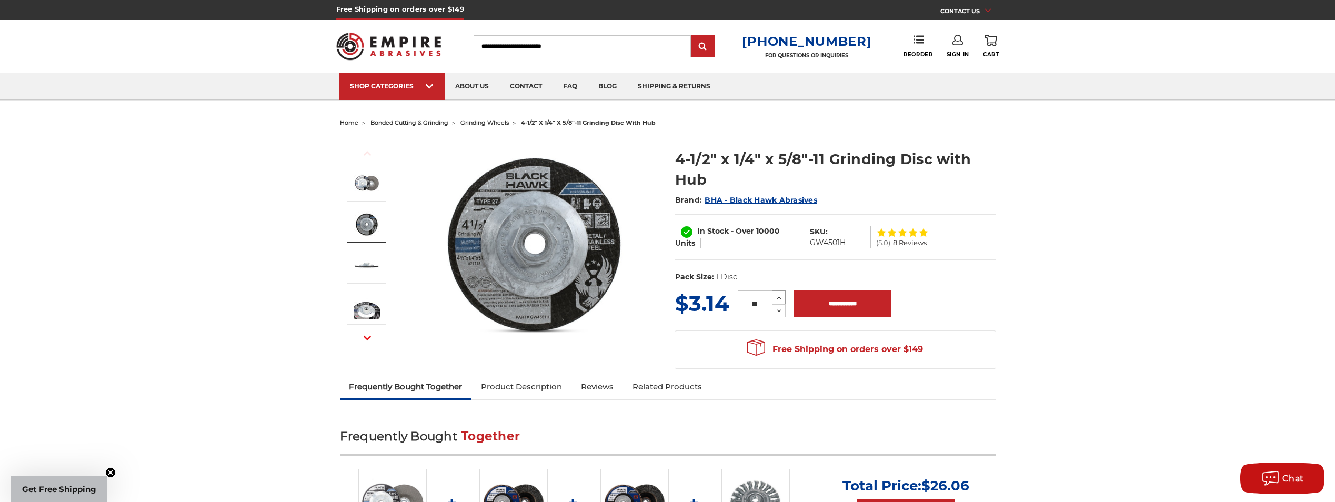
click at [775, 296] on icon at bounding box center [779, 297] width 8 height 9
click at [775, 293] on icon at bounding box center [779, 297] width 8 height 9
click at [776, 291] on button "Increase Quantity:" at bounding box center [779, 297] width 14 height 14
click at [781, 303] on button "Increase Quantity:" at bounding box center [779, 297] width 14 height 14
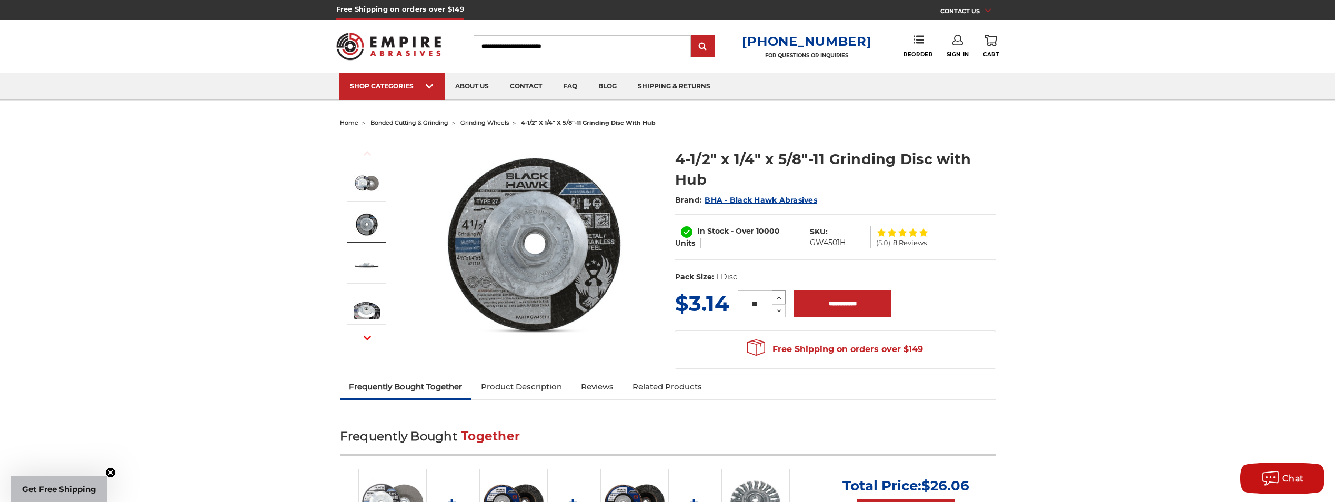
click at [781, 297] on icon at bounding box center [779, 297] width 8 height 9
drag, startPoint x: 762, startPoint y: 297, endPoint x: 739, endPoint y: 300, distance: 23.4
click at [740, 300] on input "**" at bounding box center [755, 303] width 34 height 27
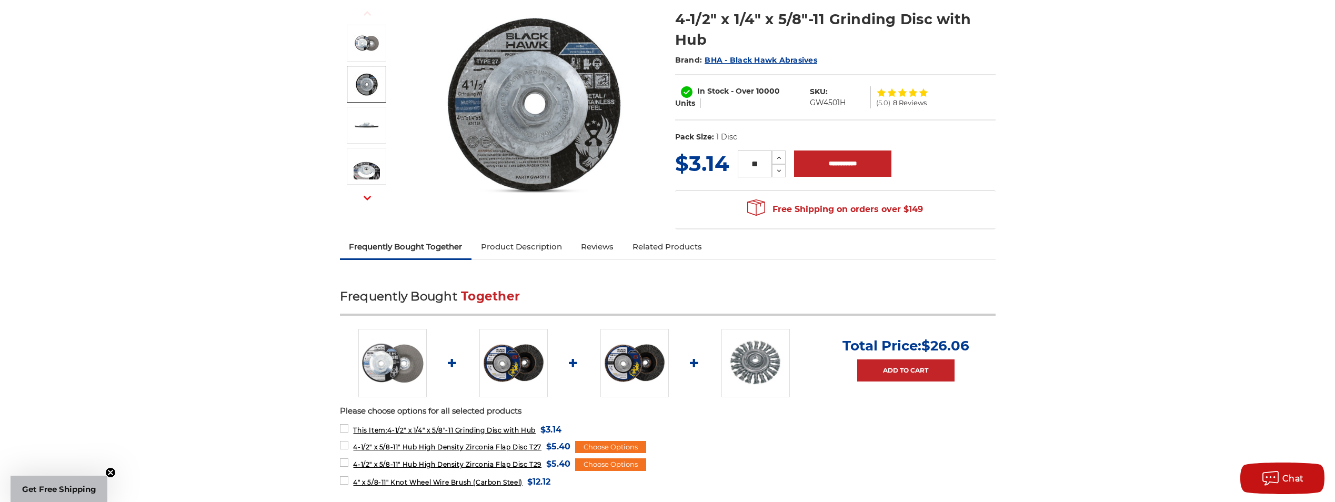
scroll to position [368, 0]
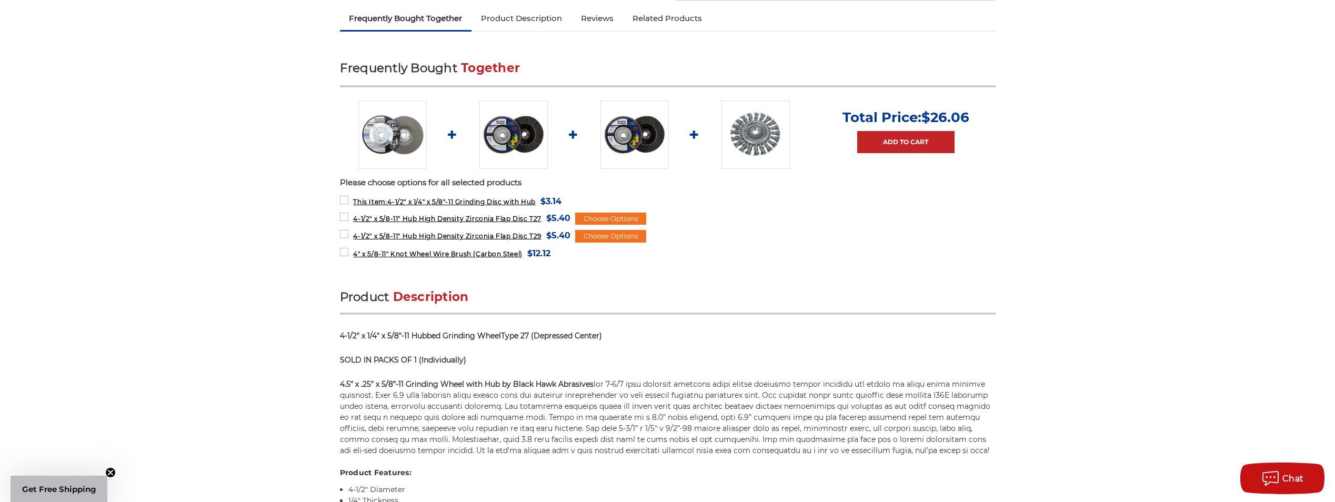
type input "**"
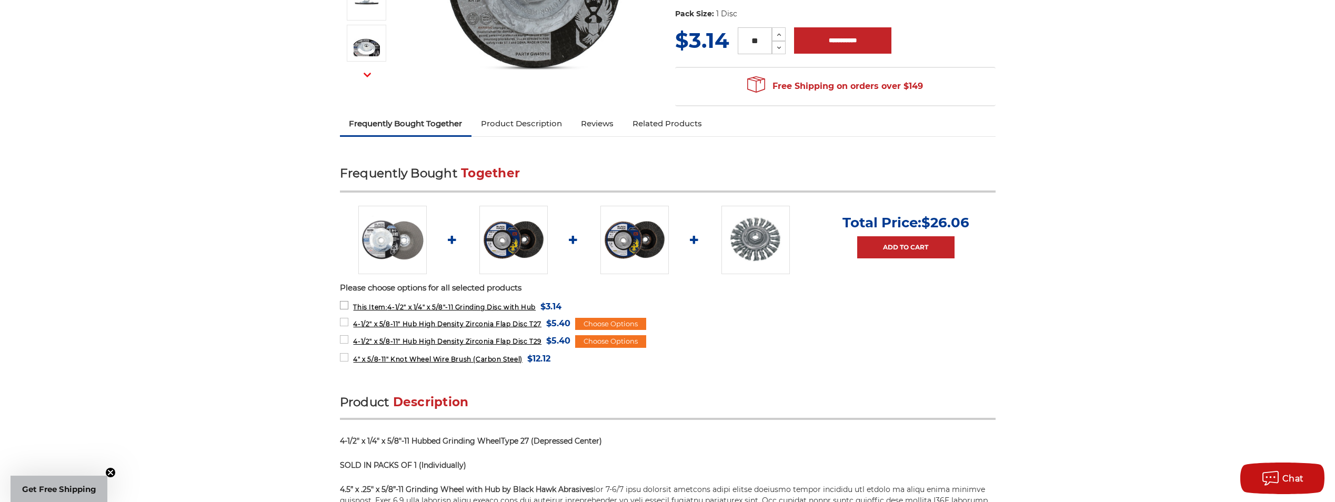
scroll to position [0, 0]
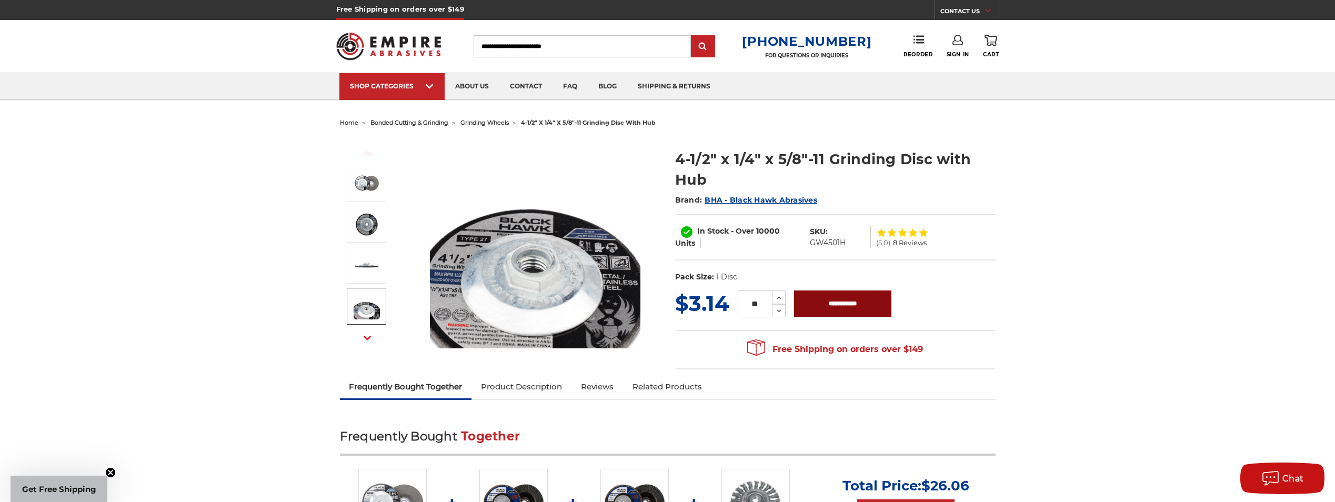
click at [836, 304] on input "**********" at bounding box center [842, 303] width 97 height 26
type input "**********"
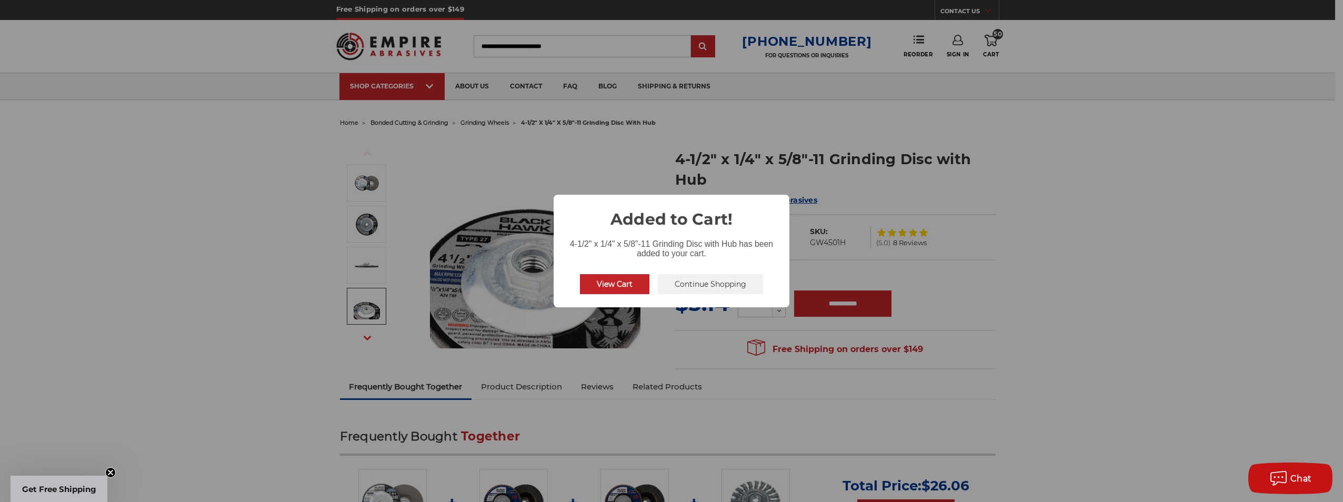
click at [622, 284] on button "View Cart" at bounding box center [614, 284] width 69 height 20
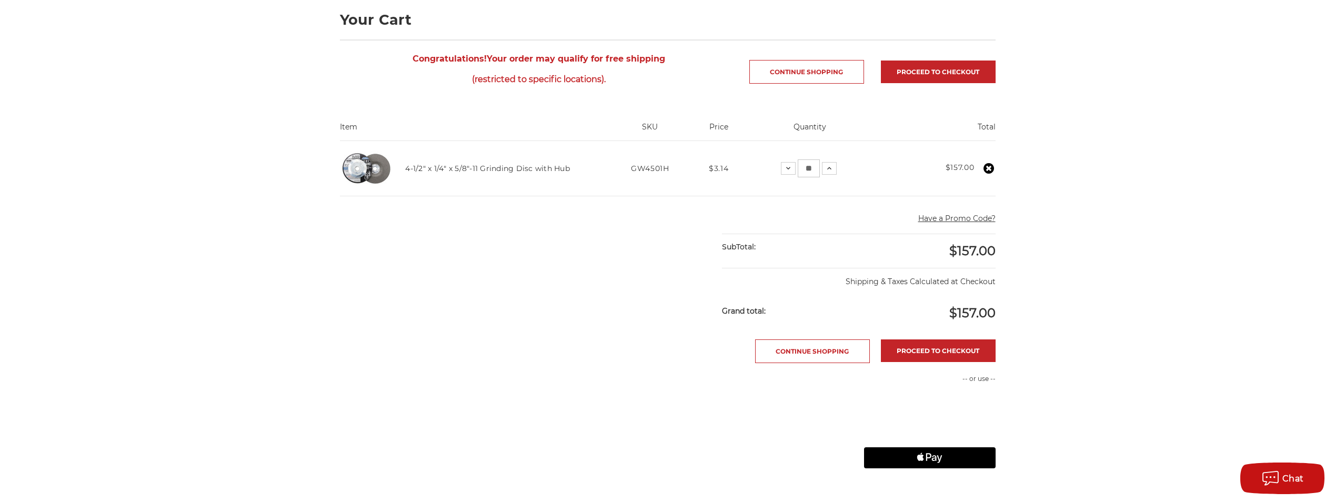
scroll to position [158, 0]
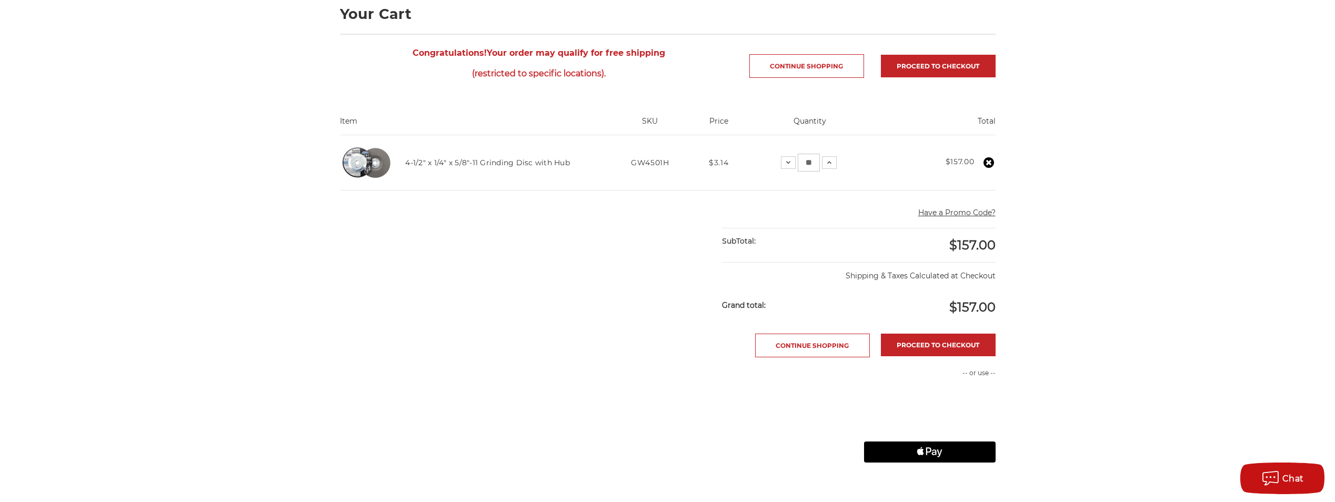
click at [359, 158] on img at bounding box center [366, 162] width 53 height 53
click at [494, 158] on link "4-1/2" x 1/4" x 5/8"-11 Grinding Disc with Hub" at bounding box center [487, 162] width 165 height 9
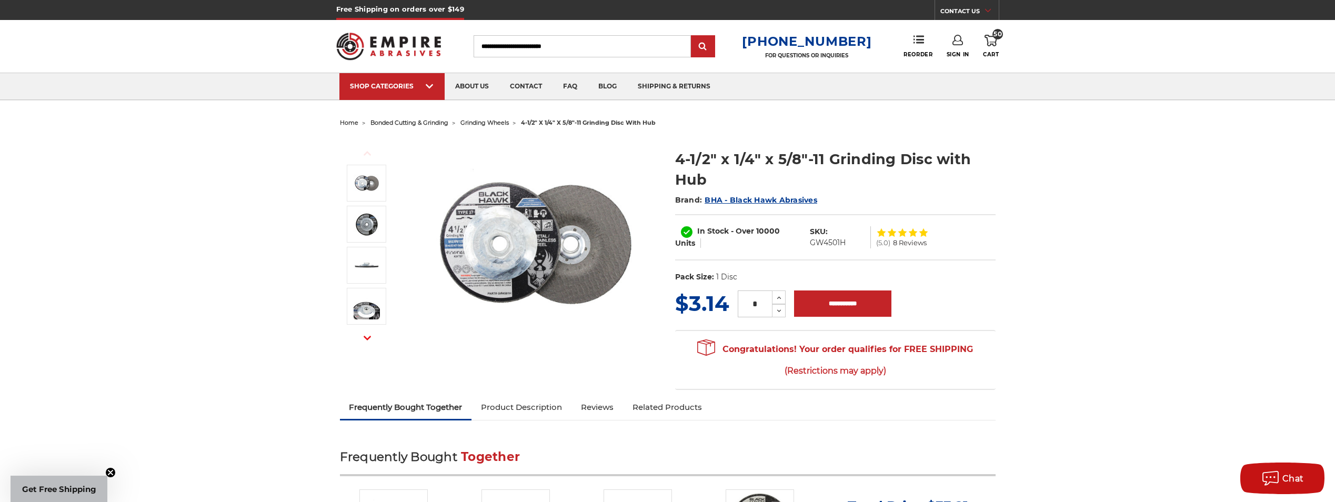
click at [995, 44] on icon at bounding box center [990, 41] width 13 height 12
click at [921, 90] on link "Check out now" at bounding box center [919, 88] width 129 height 23
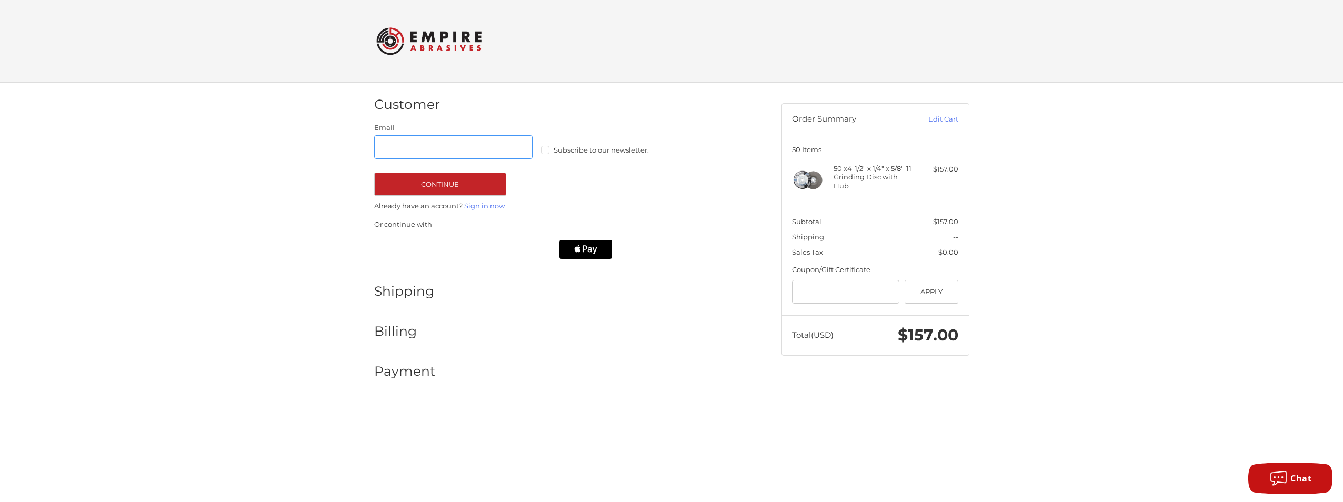
click at [461, 152] on input "Email" at bounding box center [453, 147] width 159 height 24
type input "**********"
click at [555, 150] on span "Subscribe to our newsletter." at bounding box center [601, 150] width 95 height 8
click at [453, 184] on button "Continue" at bounding box center [440, 184] width 132 height 23
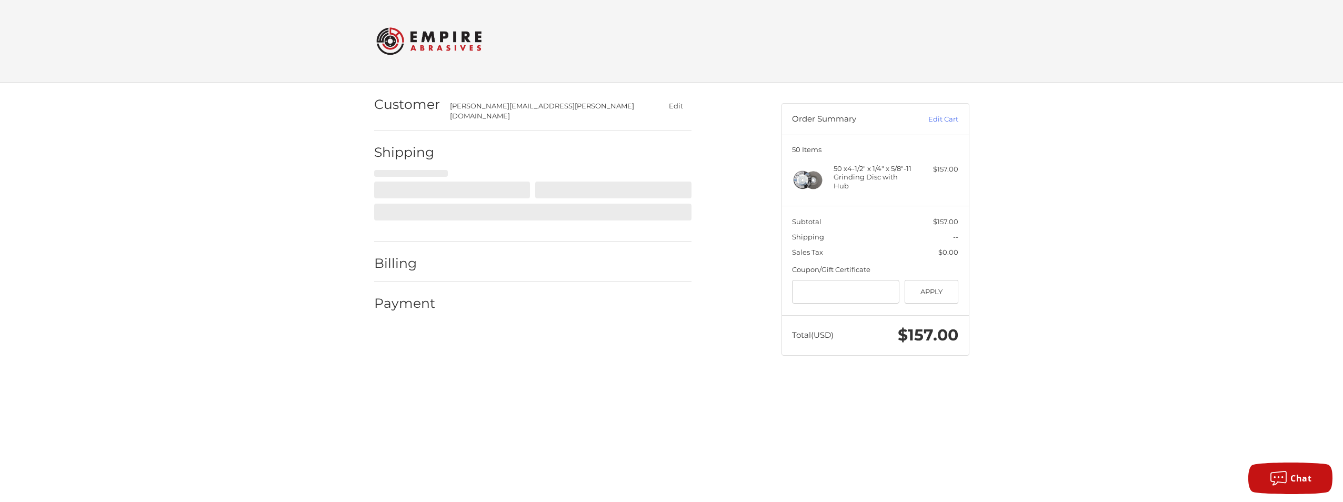
select select "**"
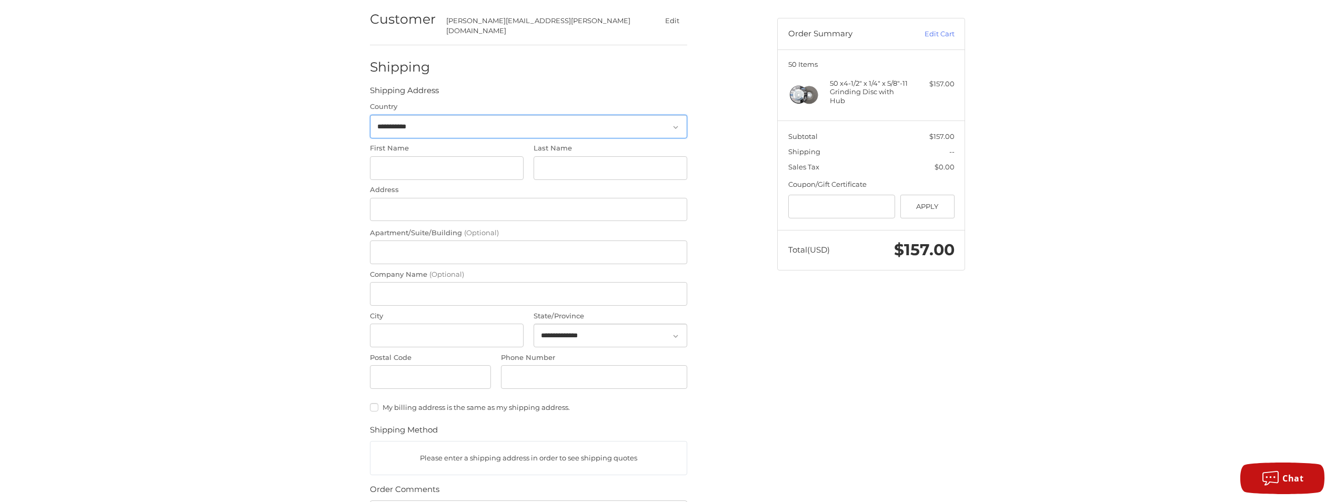
scroll to position [188, 0]
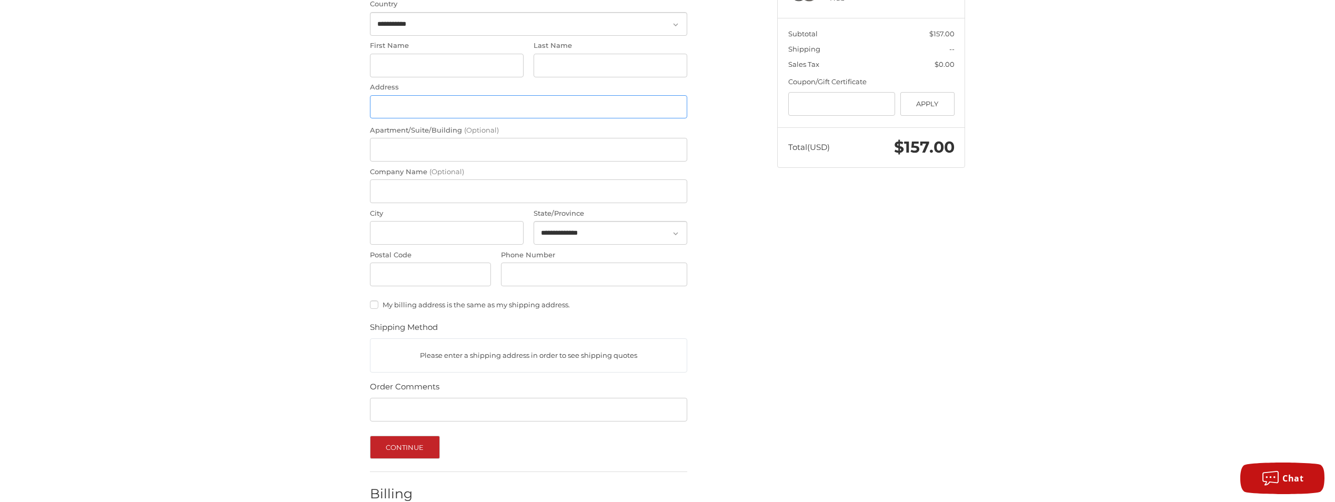
click at [440, 108] on input "Address" at bounding box center [528, 107] width 317 height 24
type input "*"
click at [415, 101] on input "**********" at bounding box center [528, 107] width 317 height 24
drag, startPoint x: 460, startPoint y: 97, endPoint x: 472, endPoint y: 97, distance: 12.1
click at [461, 97] on input "**********" at bounding box center [528, 107] width 317 height 24
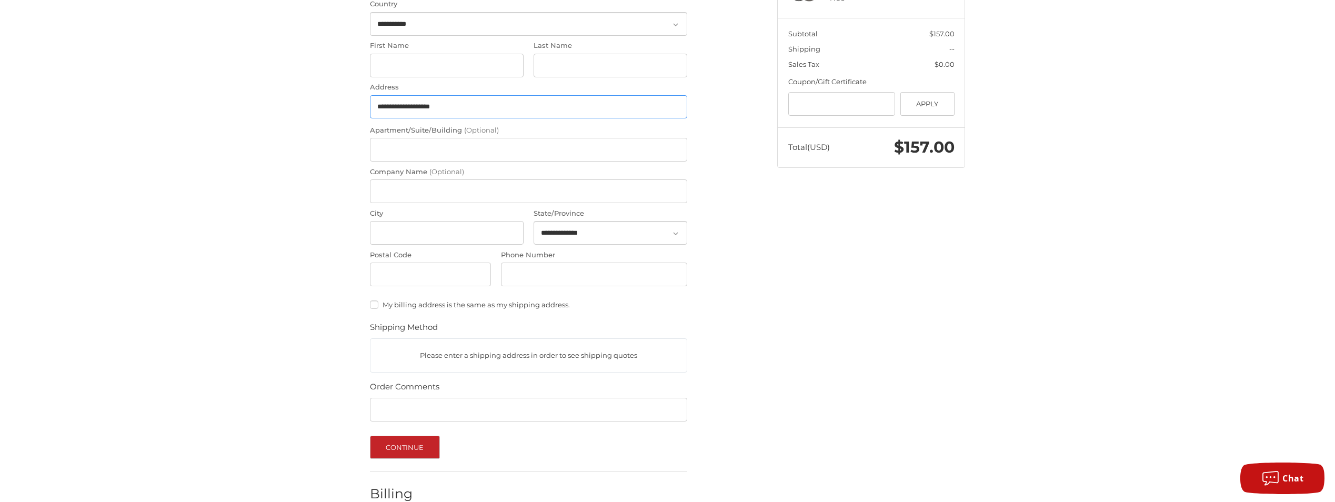
click at [417, 99] on input "**********" at bounding box center [528, 107] width 317 height 24
type input "**********"
click at [460, 191] on input "Company Name (Optional)" at bounding box center [528, 191] width 317 height 24
type input "**********"
type input "***"
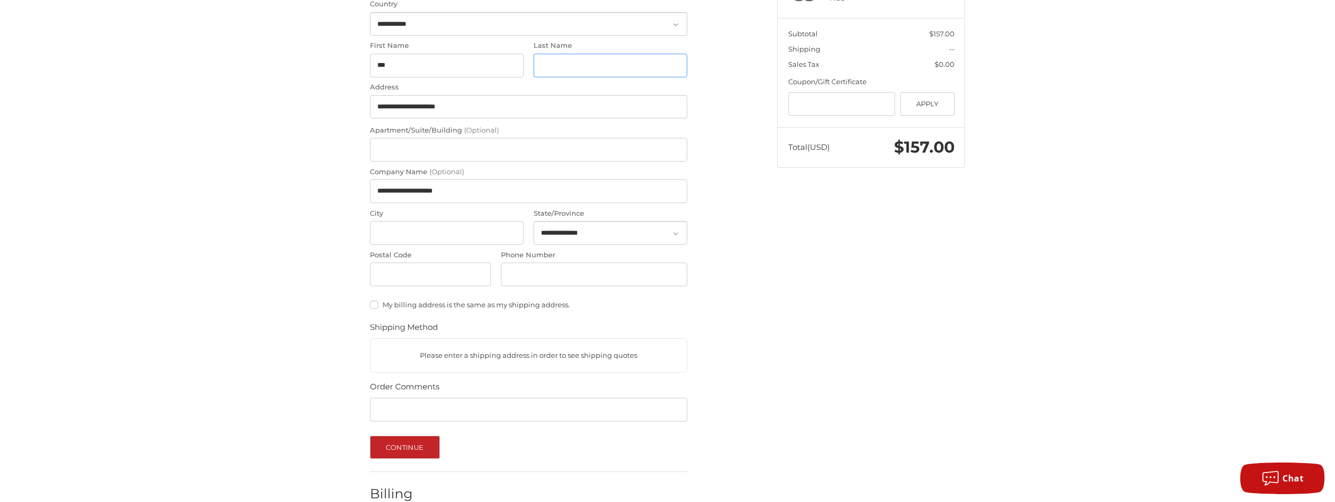
type input "*****"
type input "*********"
type input "*******"
select select "**"
type input "*****"
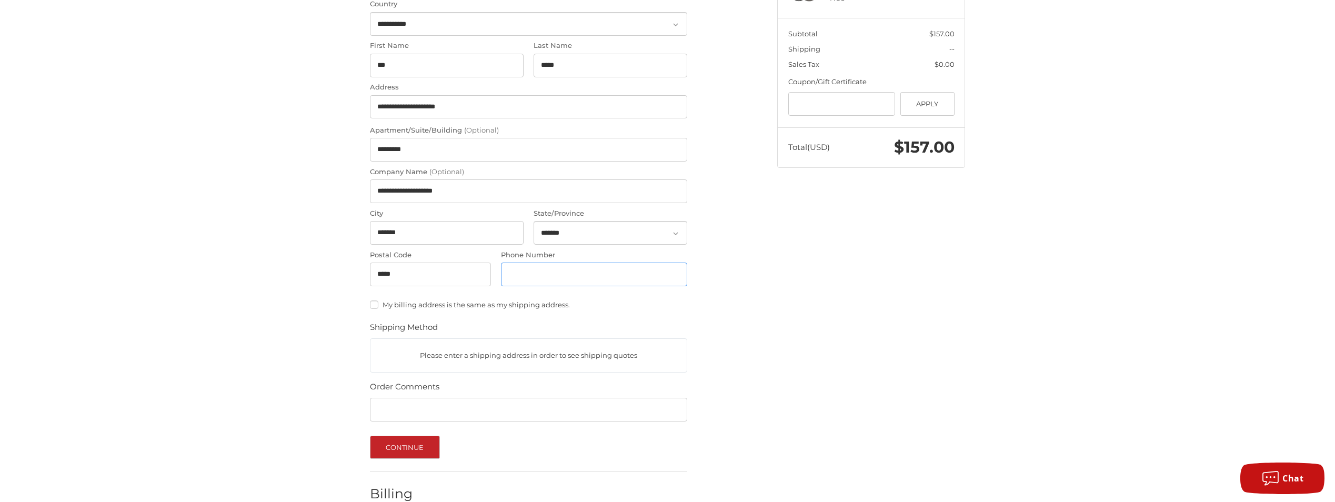
type input "**********"
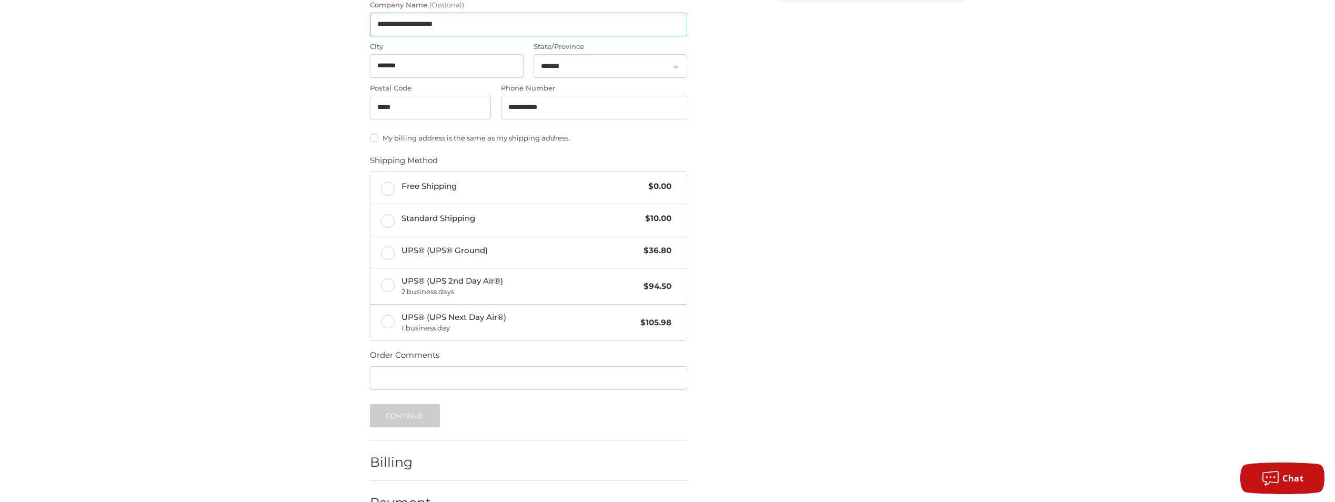
scroll to position [355, 0]
click at [394, 180] on label "Free Shipping $0.00" at bounding box center [528, 188] width 316 height 32
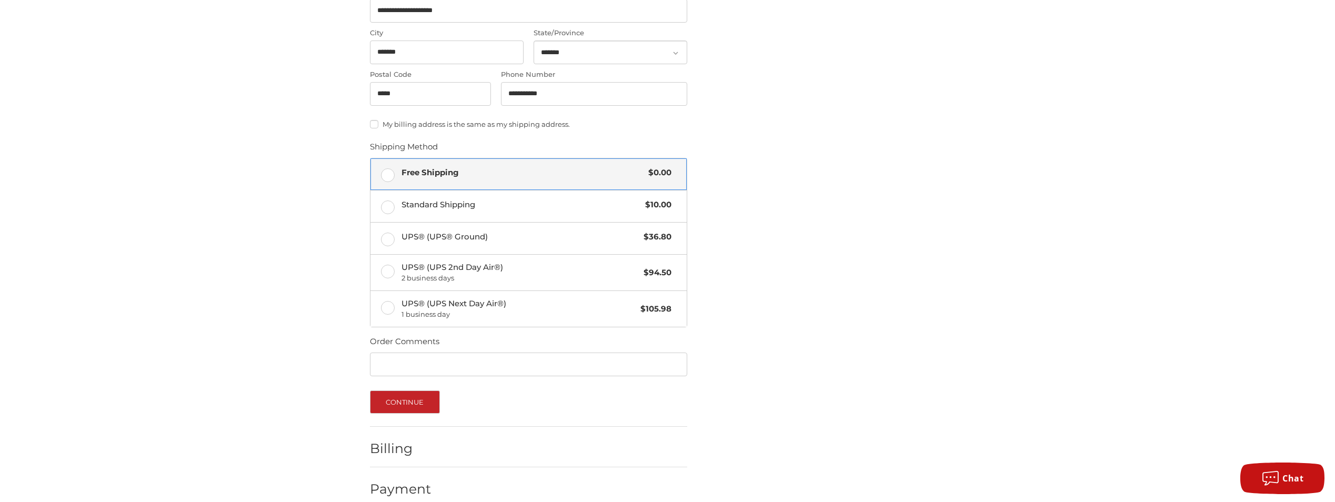
scroll to position [376, 0]
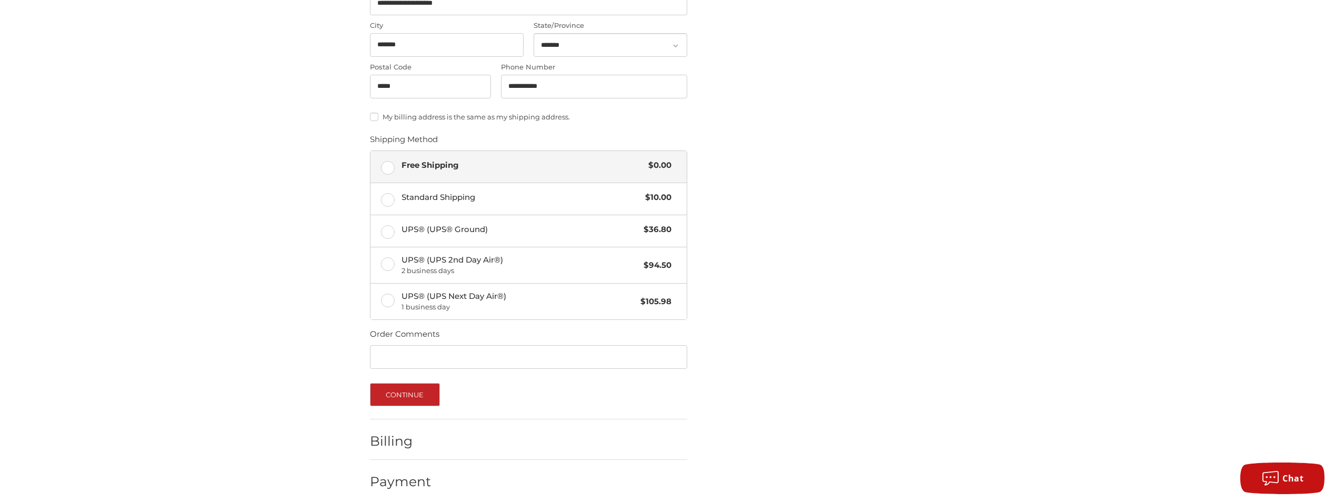
click at [413, 113] on label "My billing address is the same as my shipping address." at bounding box center [528, 117] width 317 height 8
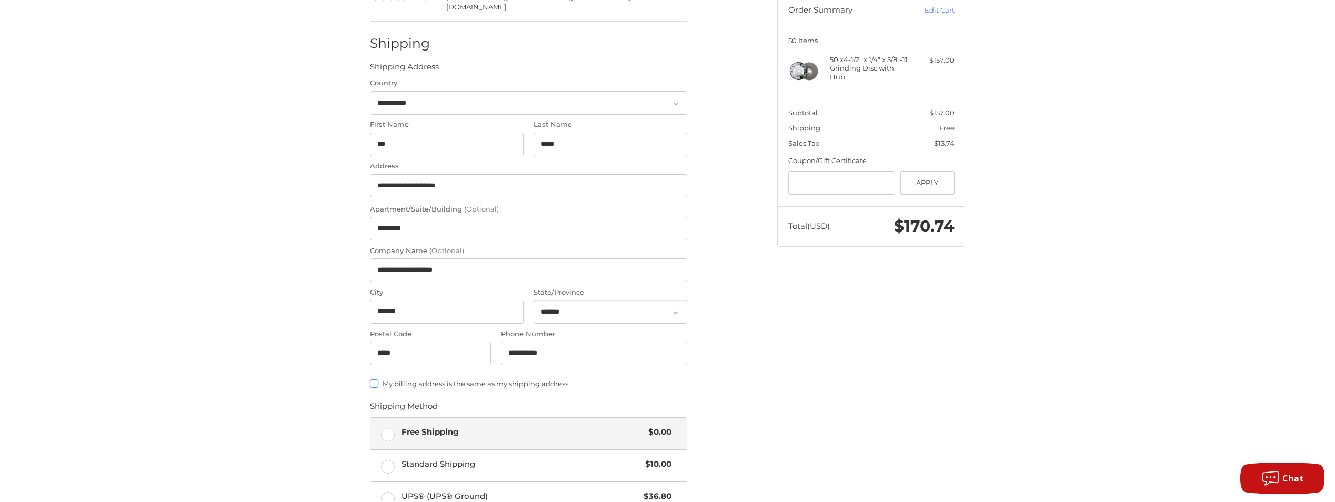
scroll to position [0, 0]
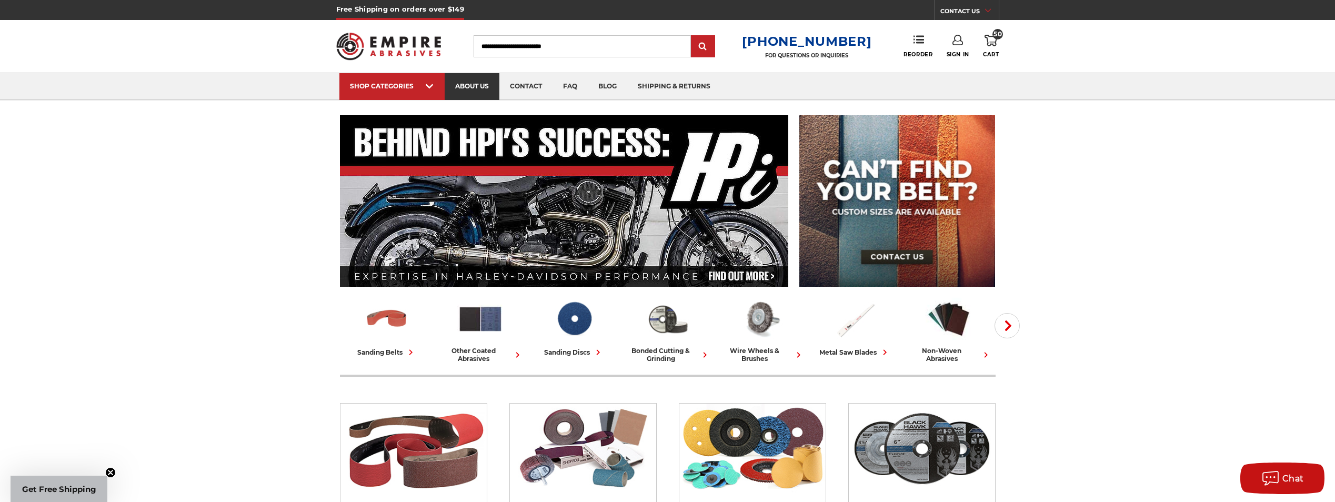
click at [475, 86] on link "about us" at bounding box center [472, 86] width 55 height 27
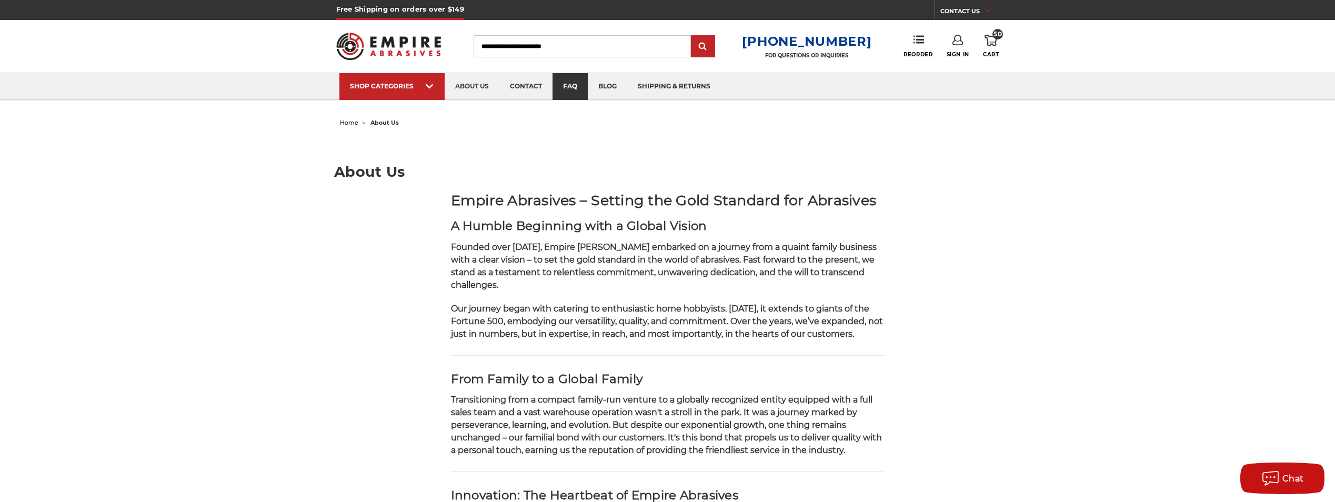
click at [580, 91] on link "faq" at bounding box center [569, 86] width 35 height 27
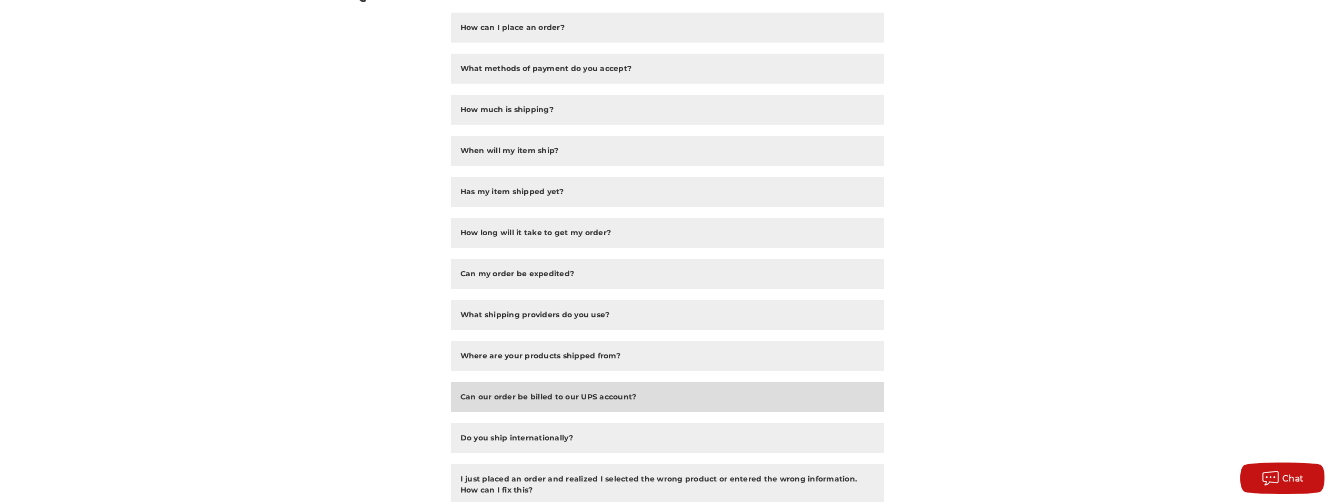
scroll to position [125, 0]
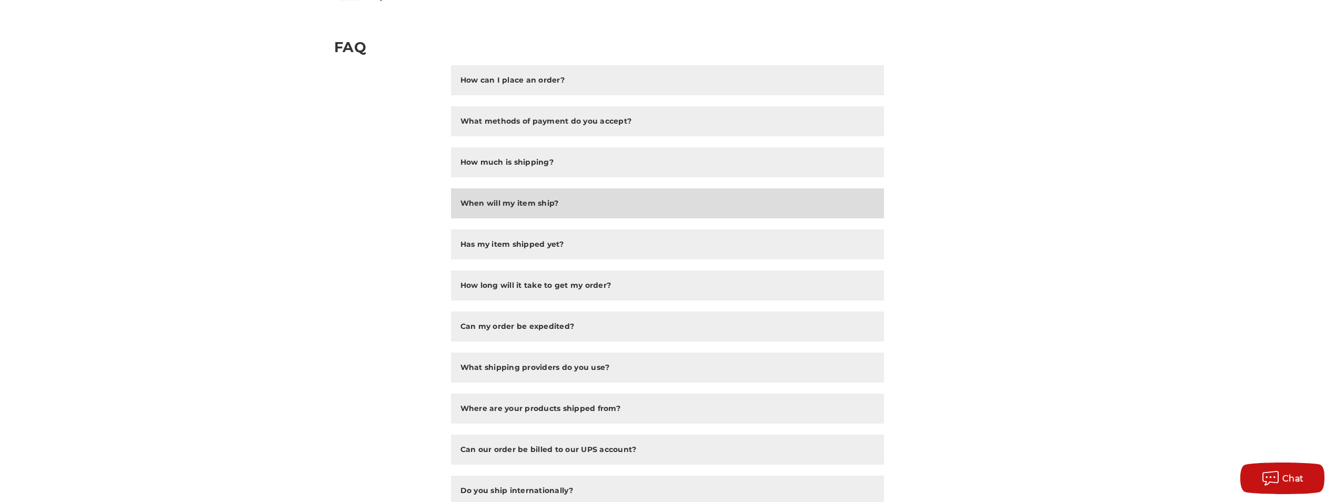
click at [598, 217] on button "When will my item ship?" at bounding box center [668, 203] width 434 height 30
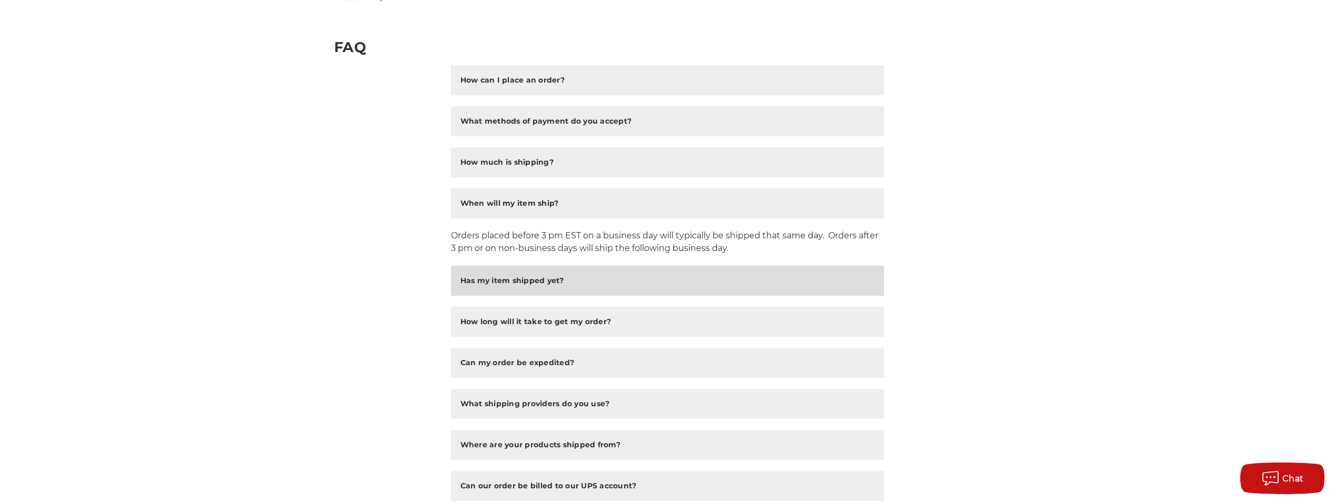
click at [619, 289] on button "Has my item shipped yet?" at bounding box center [668, 281] width 434 height 30
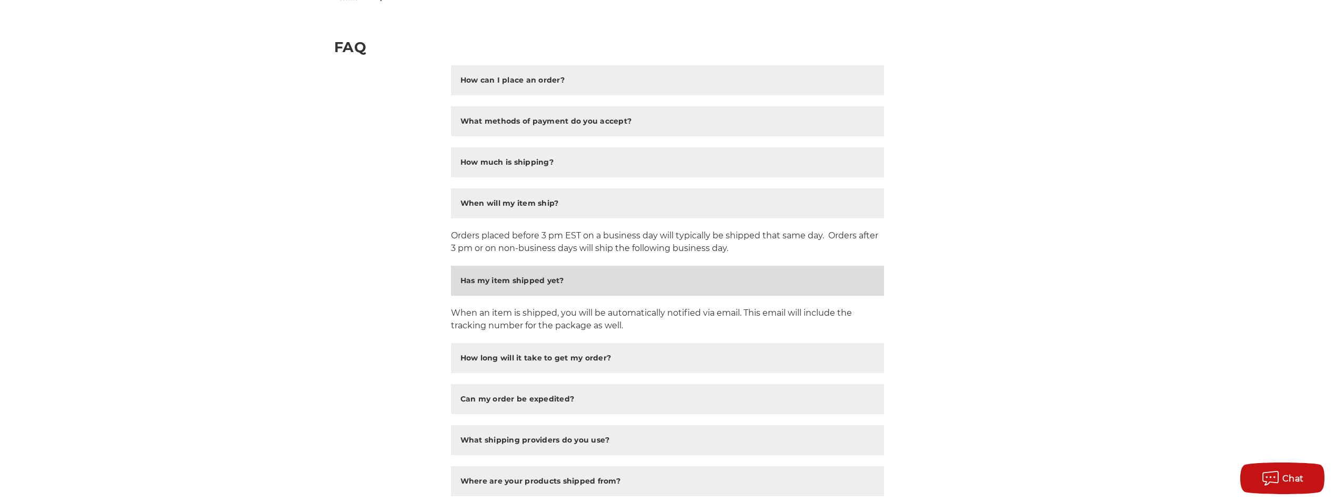
click at [617, 284] on button "Has my item shipped yet?" at bounding box center [668, 281] width 434 height 30
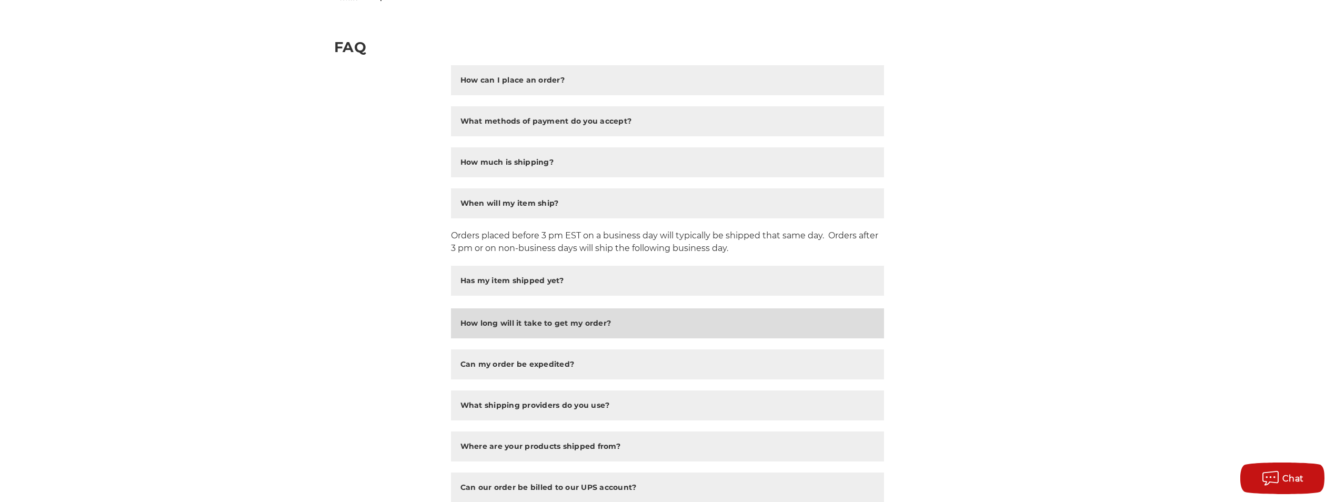
click at [616, 319] on button "How long will it take to get my order?" at bounding box center [668, 323] width 434 height 30
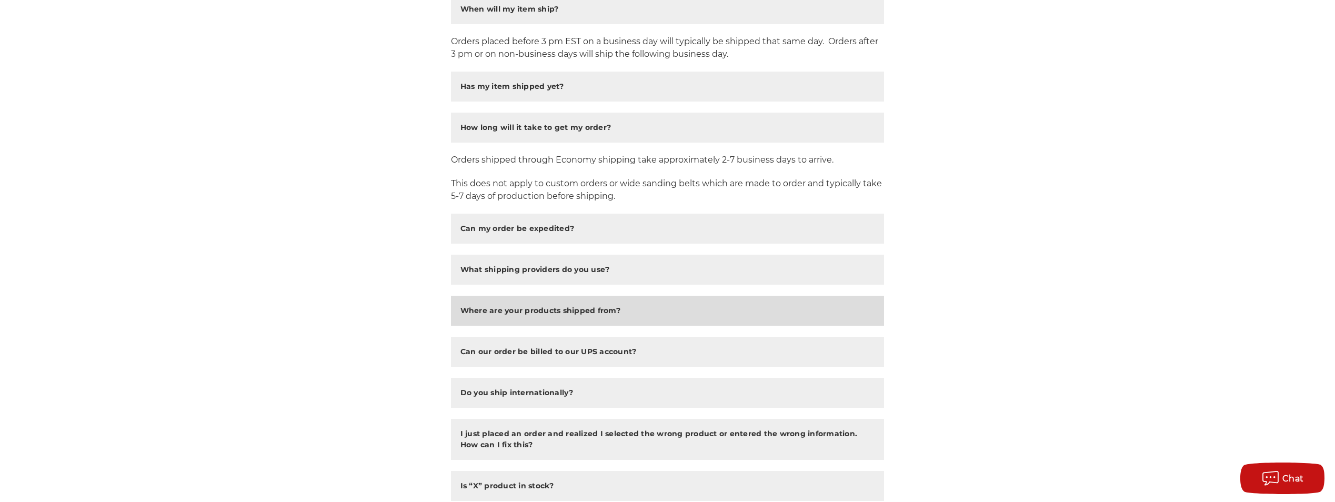
scroll to position [368, 0]
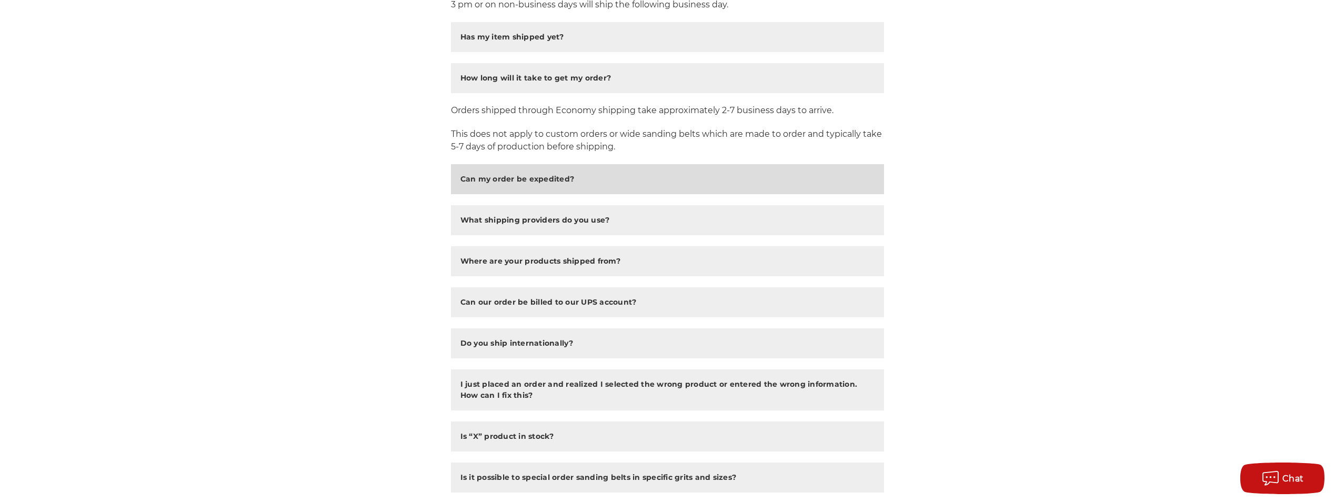
click at [711, 186] on button "Can my order be expedited?" at bounding box center [668, 179] width 434 height 30
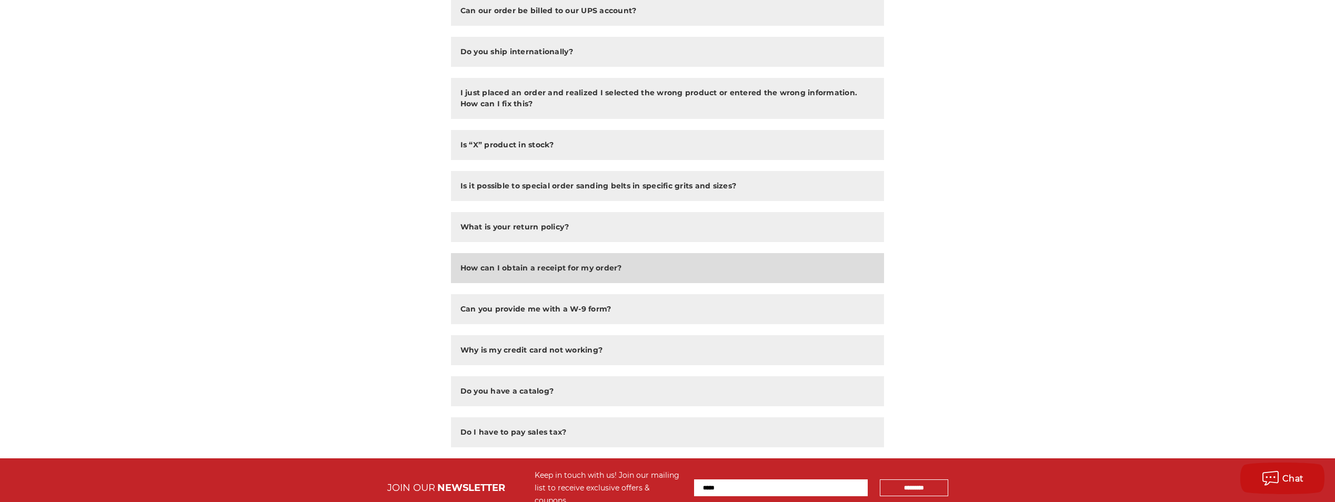
scroll to position [737, 0]
